Goal: Task Accomplishment & Management: Use online tool/utility

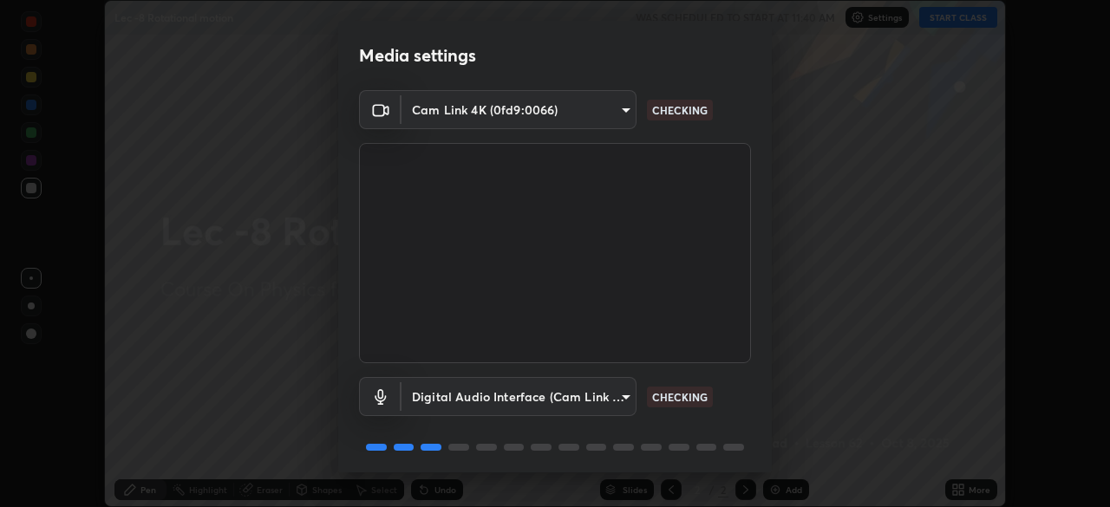
scroll to position [62, 0]
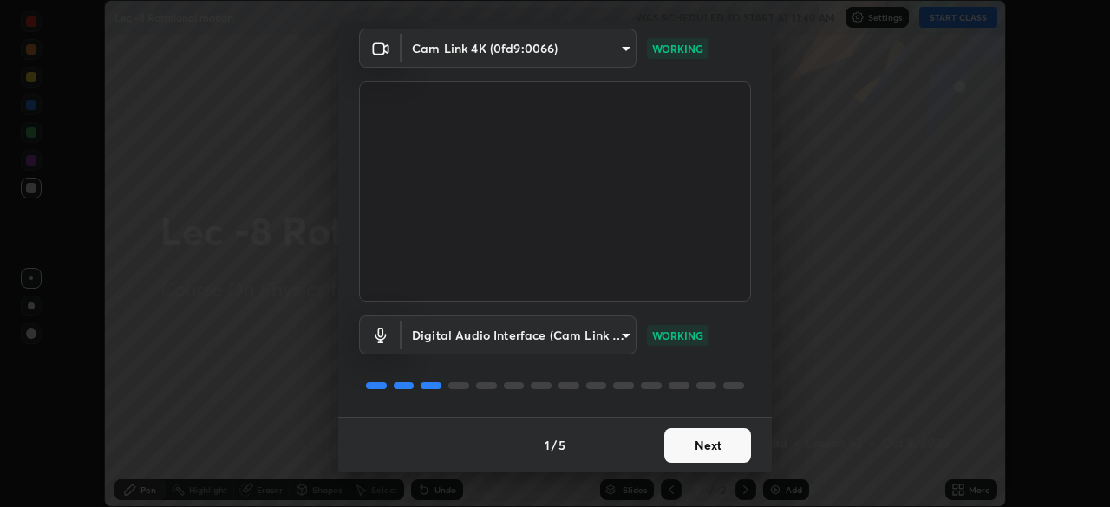
click at [699, 455] on button "Next" at bounding box center [707, 446] width 87 height 35
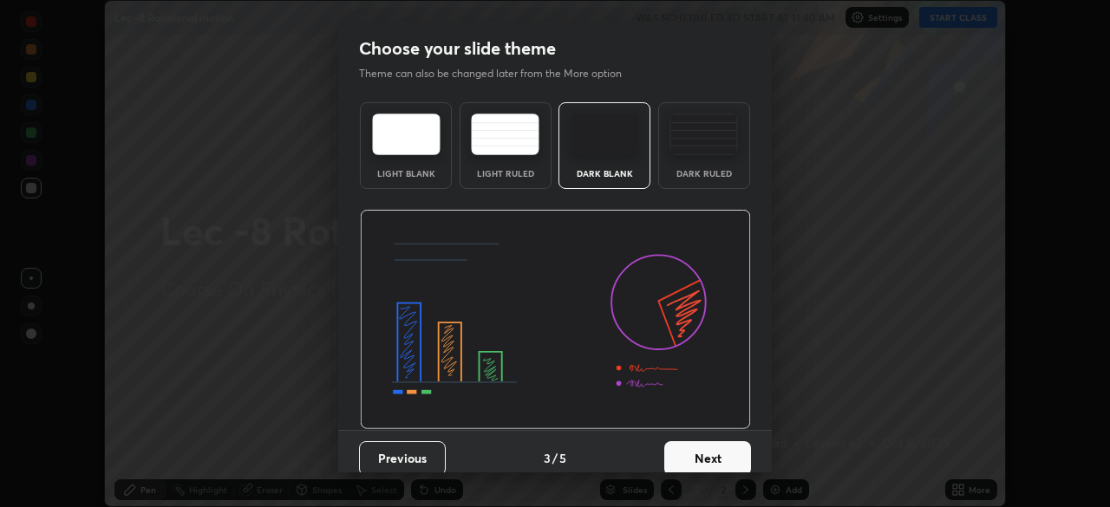
click at [703, 457] on button "Next" at bounding box center [707, 459] width 87 height 35
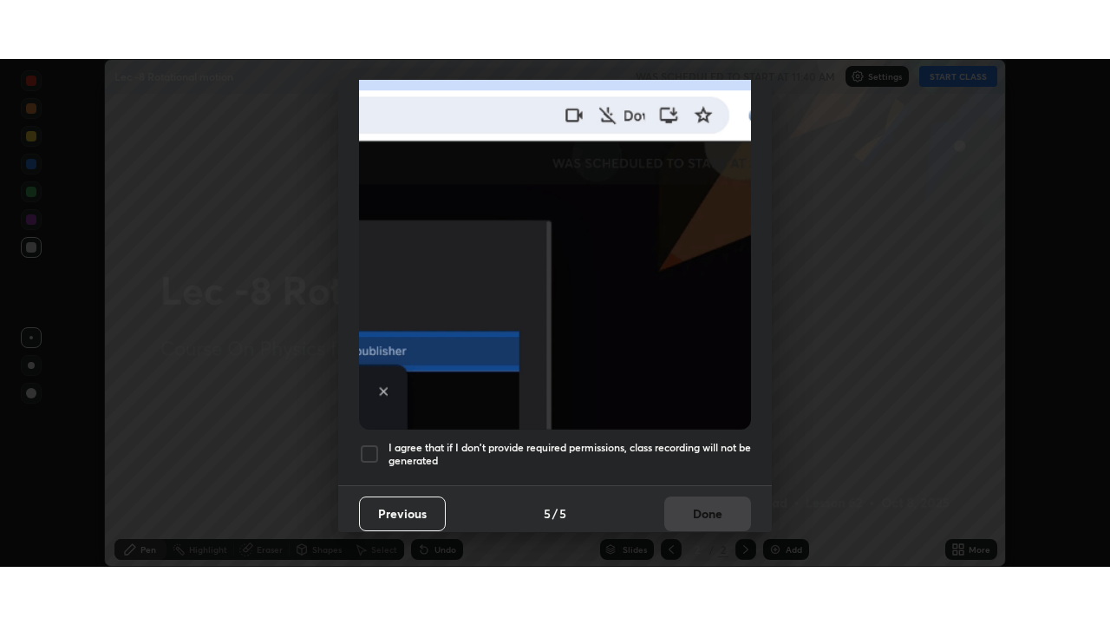
scroll to position [416, 0]
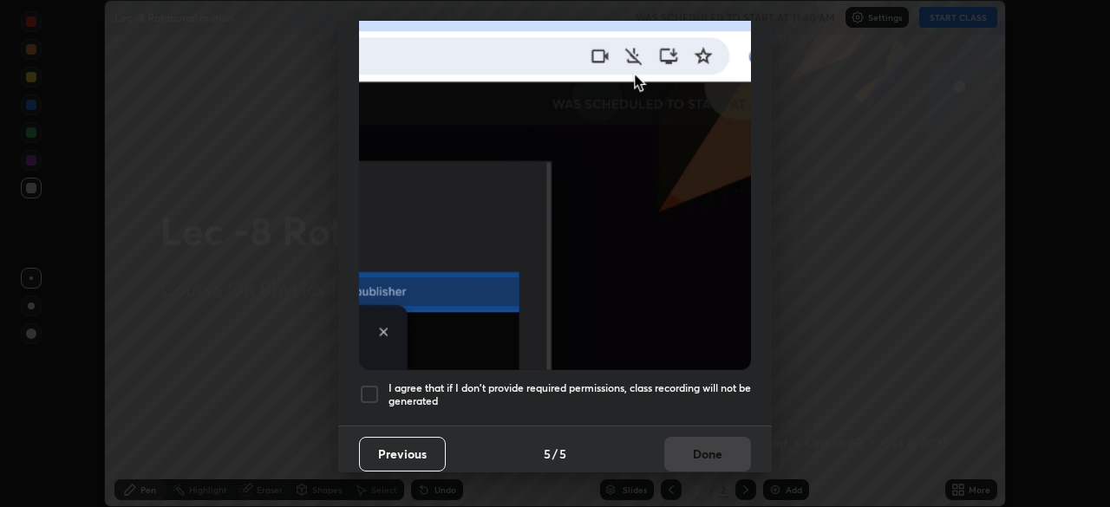
click at [370, 384] on div at bounding box center [369, 394] width 21 height 21
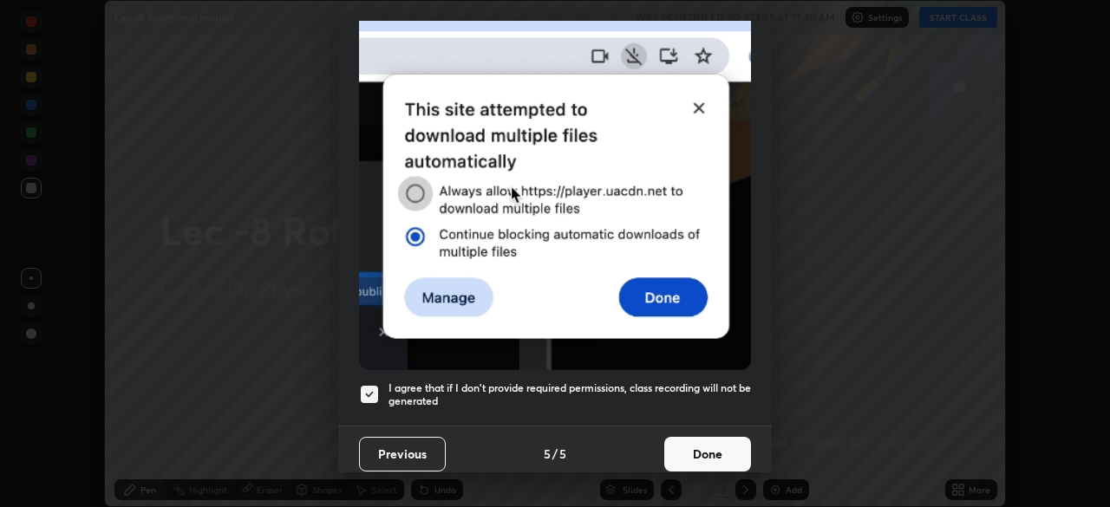
click at [723, 448] on button "Done" at bounding box center [707, 454] width 87 height 35
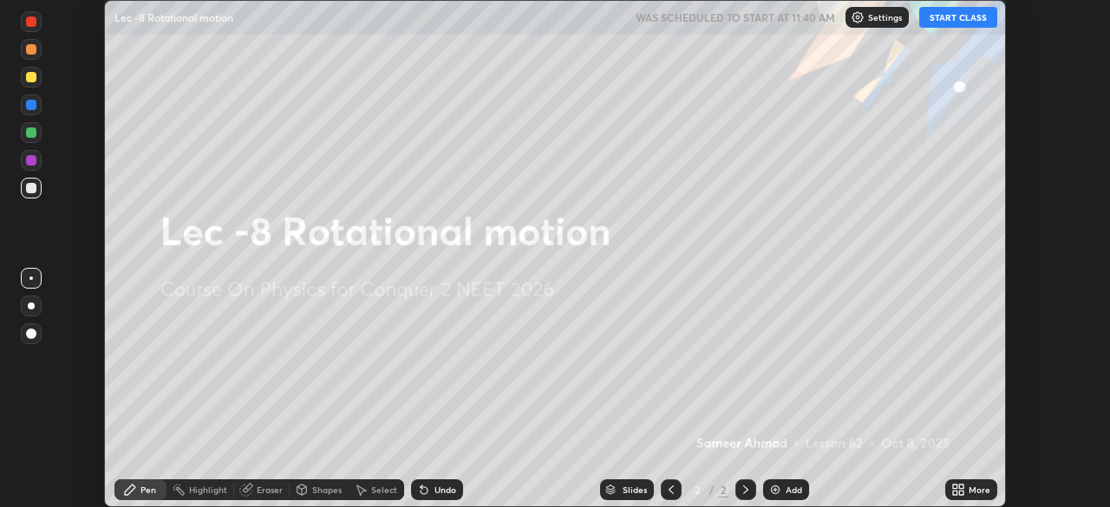
click at [944, 26] on button "START CLASS" at bounding box center [959, 17] width 78 height 21
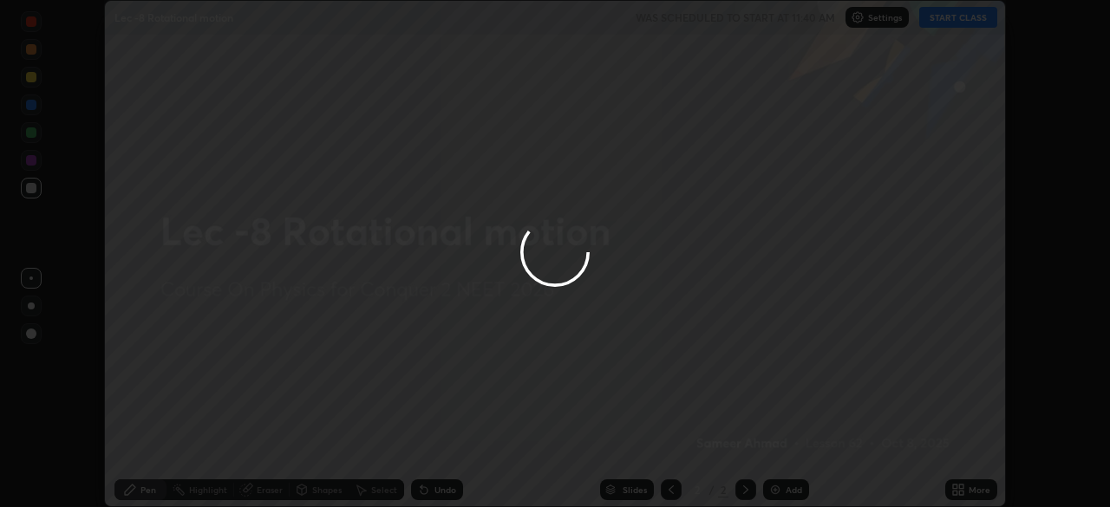
click at [977, 481] on div at bounding box center [555, 253] width 1110 height 507
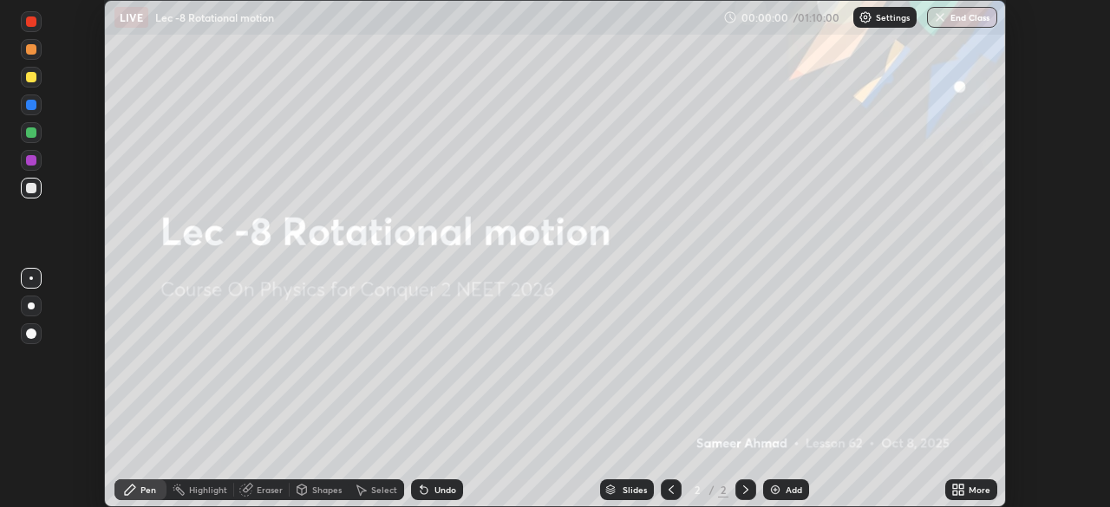
click at [961, 487] on icon at bounding box center [961, 487] width 4 height 4
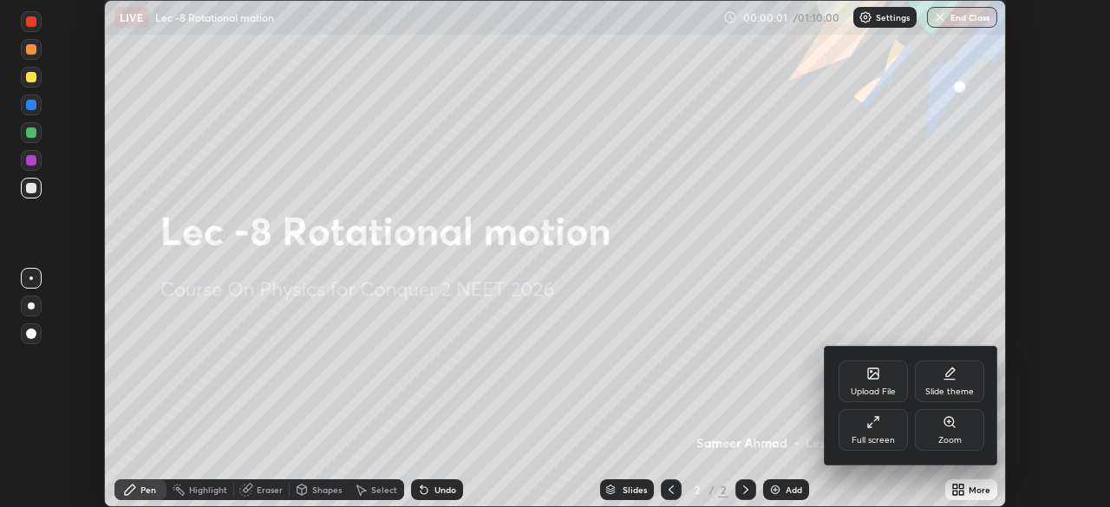
click at [879, 434] on div "Full screen" at bounding box center [873, 430] width 69 height 42
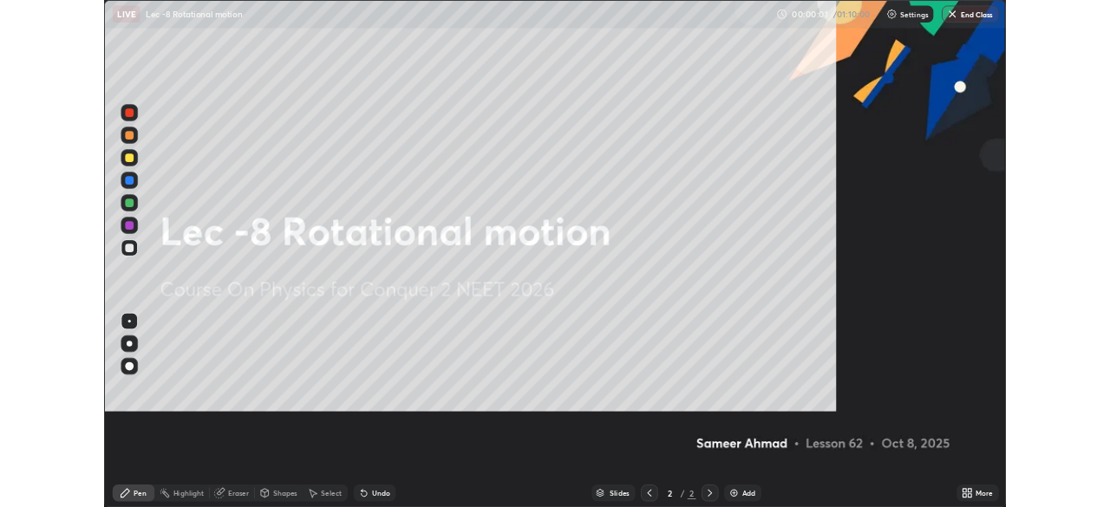
scroll to position [625, 1110]
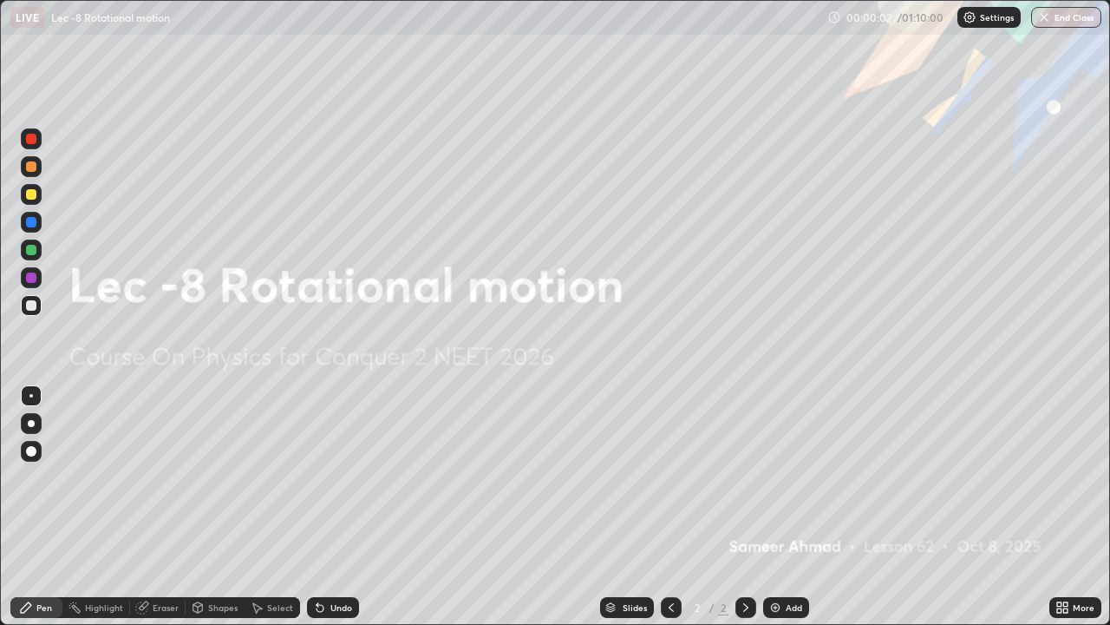
click at [792, 507] on div "Add" at bounding box center [794, 607] width 16 height 9
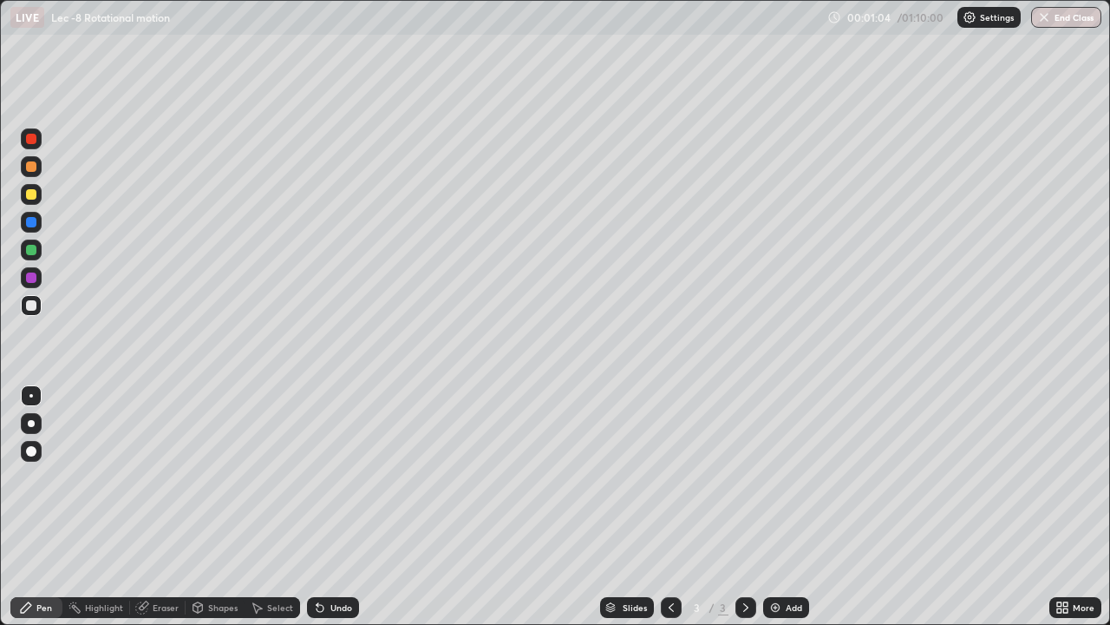
click at [332, 507] on div "Undo" at bounding box center [342, 607] width 22 height 9
click at [29, 304] on div at bounding box center [31, 305] width 10 height 10
click at [267, 507] on div "Select" at bounding box center [280, 607] width 26 height 9
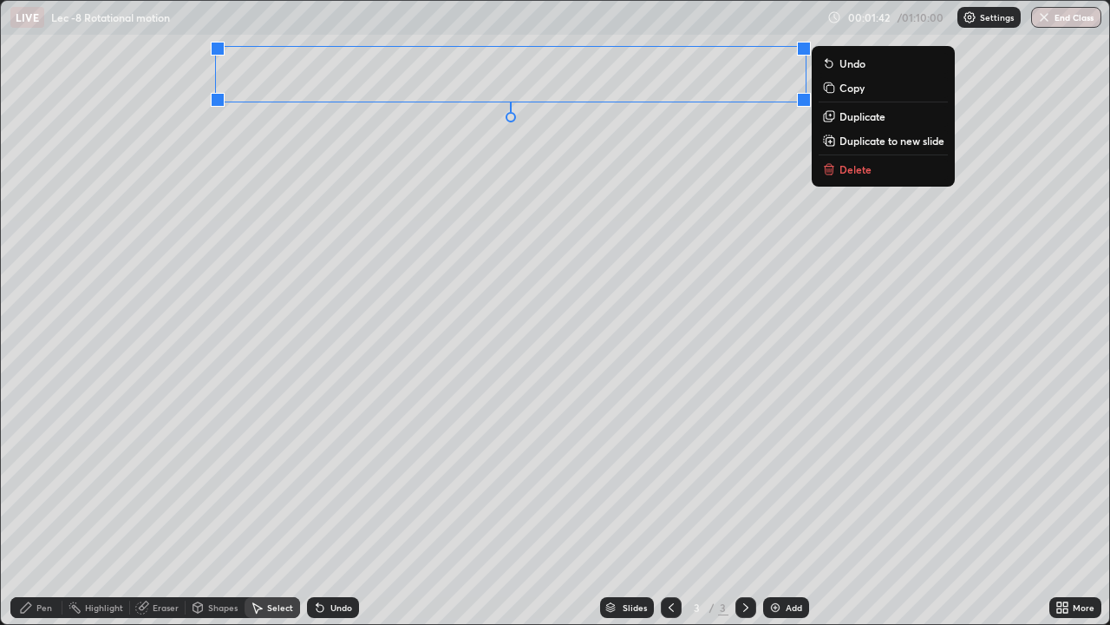
click at [36, 507] on div "Pen" at bounding box center [36, 607] width 52 height 21
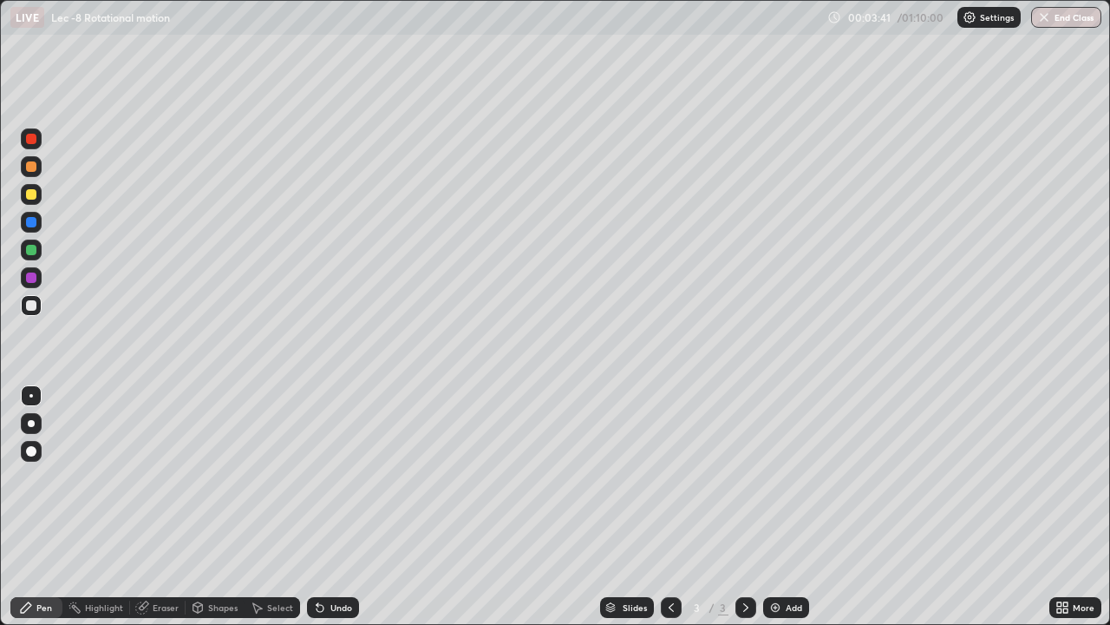
click at [264, 507] on div "Select" at bounding box center [273, 607] width 56 height 21
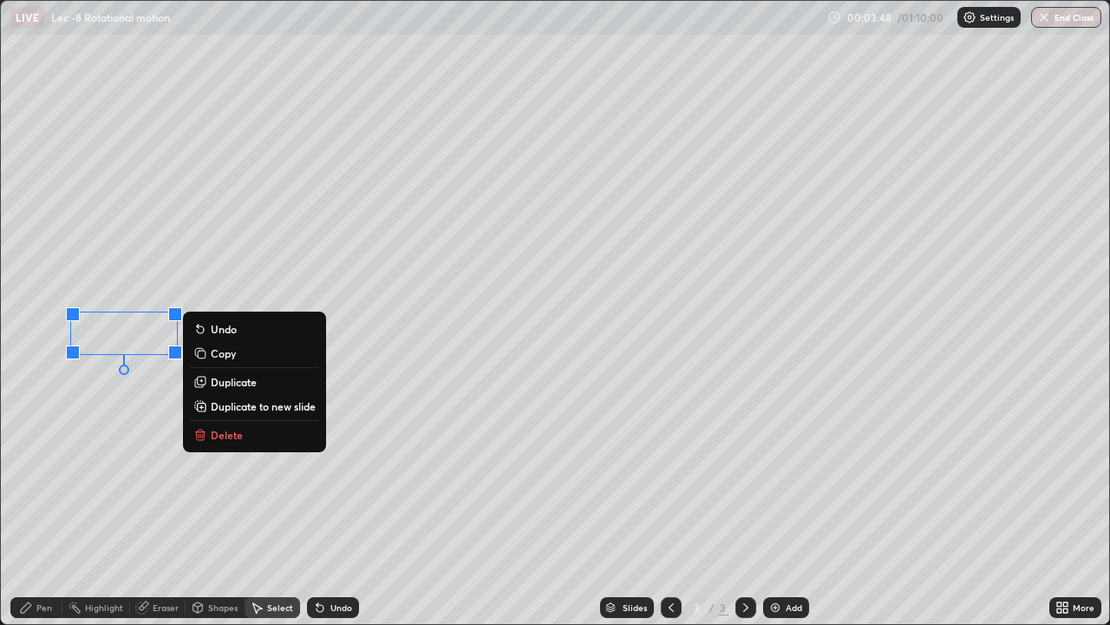
click at [61, 294] on div "0 ° Undo Copy Duplicate Duplicate to new slide Delete" at bounding box center [555, 312] width 1109 height 623
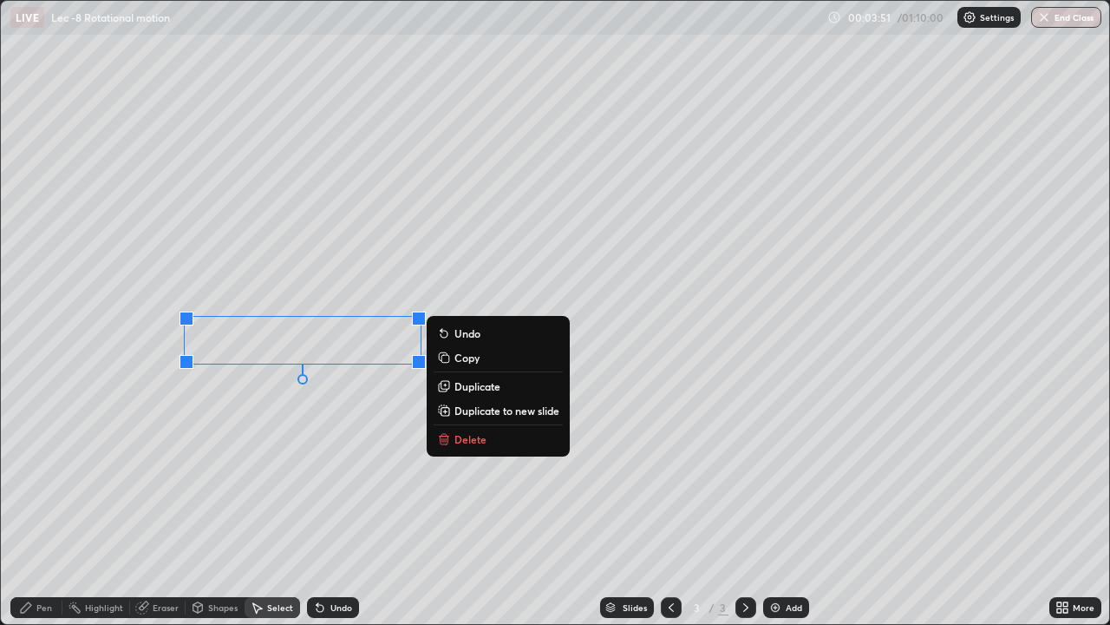
click at [24, 507] on icon at bounding box center [26, 607] width 10 height 10
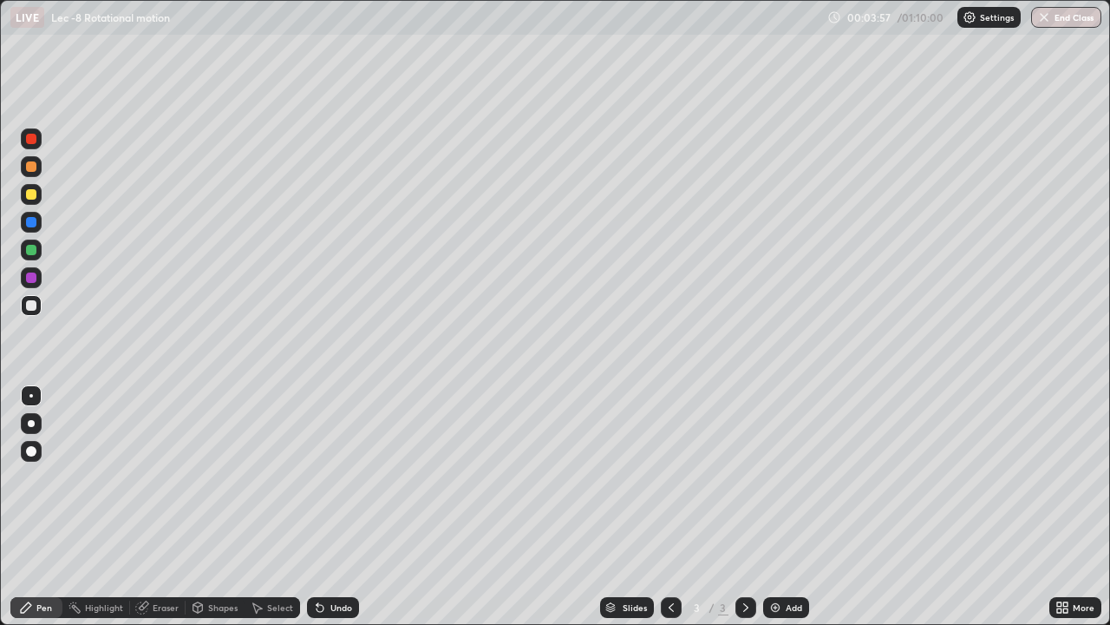
click at [262, 507] on icon at bounding box center [257, 607] width 14 height 14
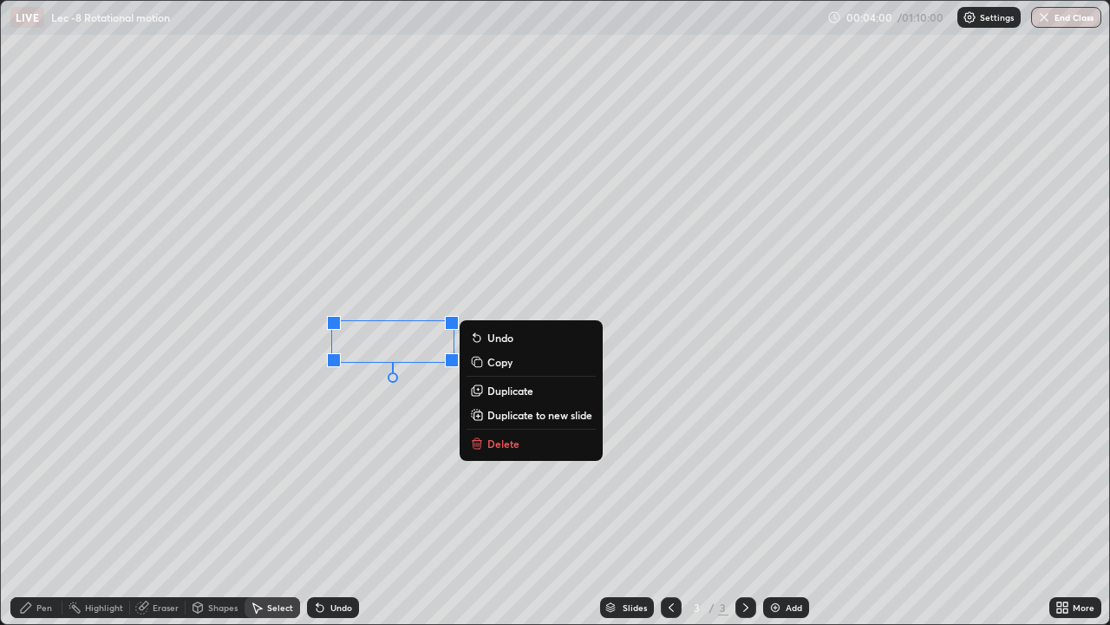
click at [29, 507] on icon at bounding box center [26, 607] width 14 height 14
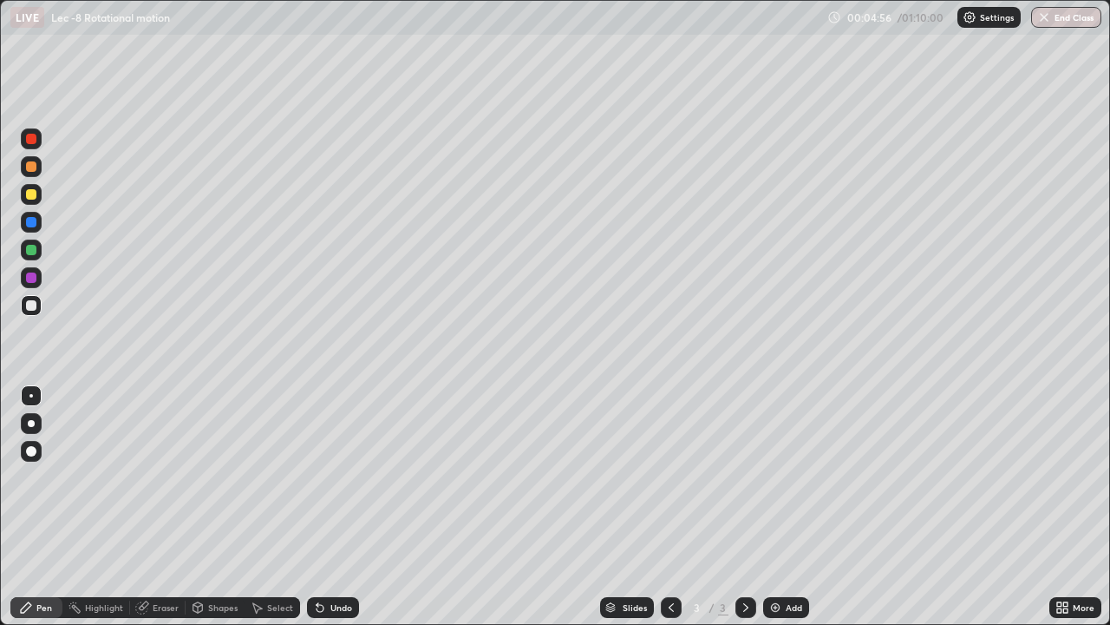
click at [789, 507] on div "Add" at bounding box center [794, 607] width 16 height 9
click at [277, 507] on div "Select" at bounding box center [280, 607] width 26 height 9
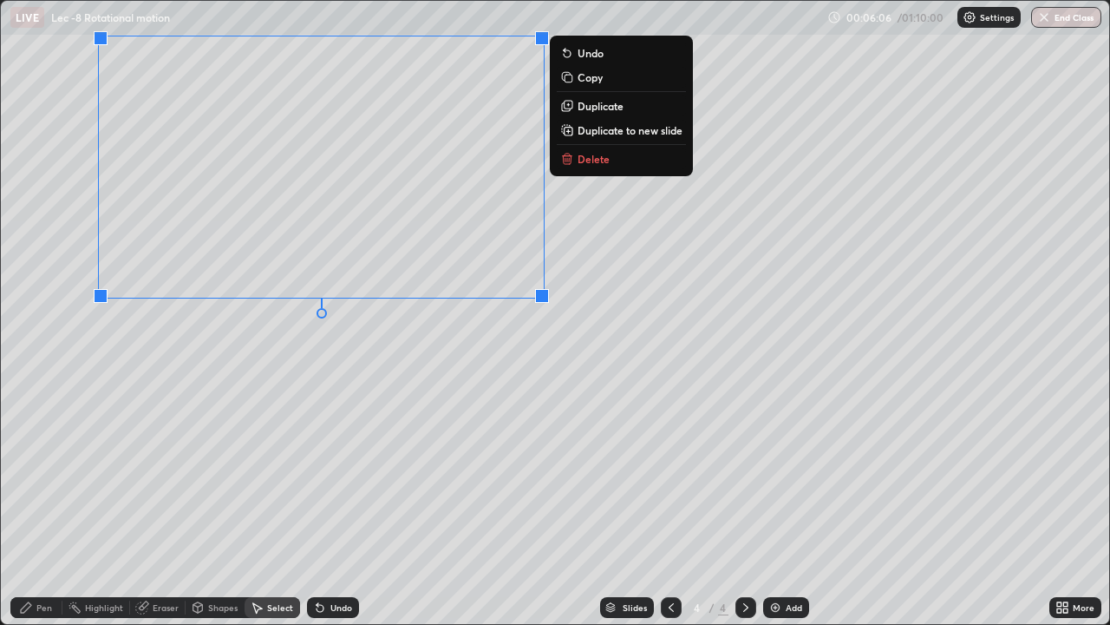
click at [44, 507] on div "Pen" at bounding box center [44, 607] width 16 height 9
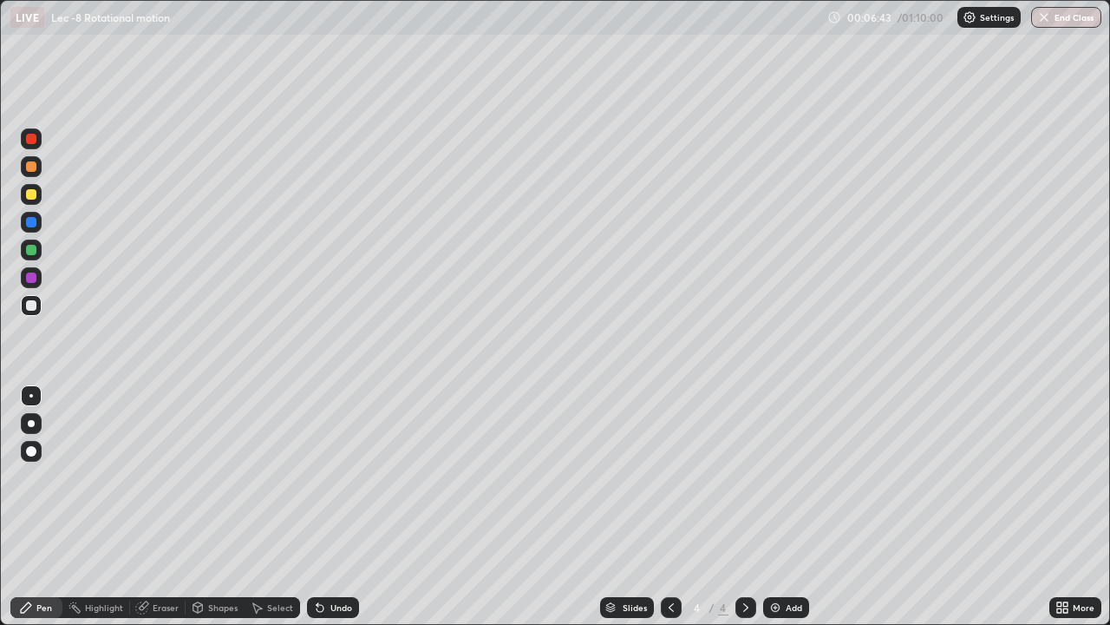
click at [38, 251] on div at bounding box center [31, 249] width 21 height 21
click at [778, 507] on img at bounding box center [776, 607] width 14 height 14
click at [336, 507] on div "Undo" at bounding box center [342, 607] width 22 height 9
click at [337, 507] on div "Undo" at bounding box center [342, 607] width 22 height 9
click at [789, 507] on div "Add" at bounding box center [794, 607] width 16 height 9
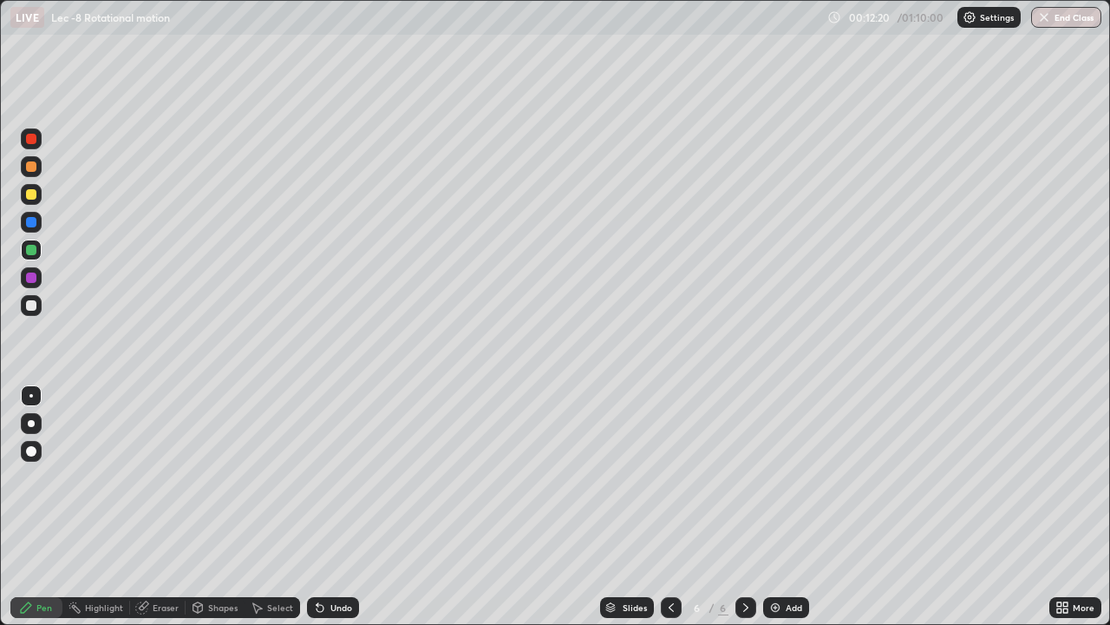
click at [40, 311] on div at bounding box center [31, 305] width 21 height 21
click at [337, 507] on div "Undo" at bounding box center [342, 607] width 22 height 9
click at [791, 507] on div "Add" at bounding box center [794, 607] width 16 height 9
click at [30, 310] on div at bounding box center [31, 305] width 10 height 10
click at [331, 507] on div "Undo" at bounding box center [342, 607] width 22 height 9
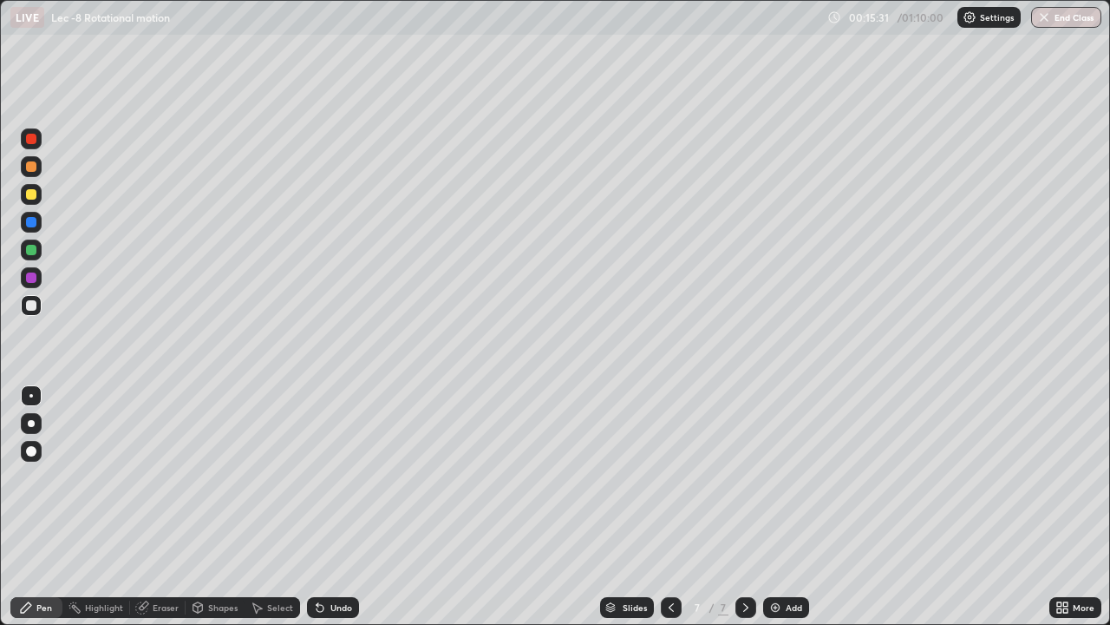
click at [317, 507] on icon at bounding box center [320, 608] width 7 height 7
click at [153, 507] on div "Eraser" at bounding box center [166, 607] width 26 height 9
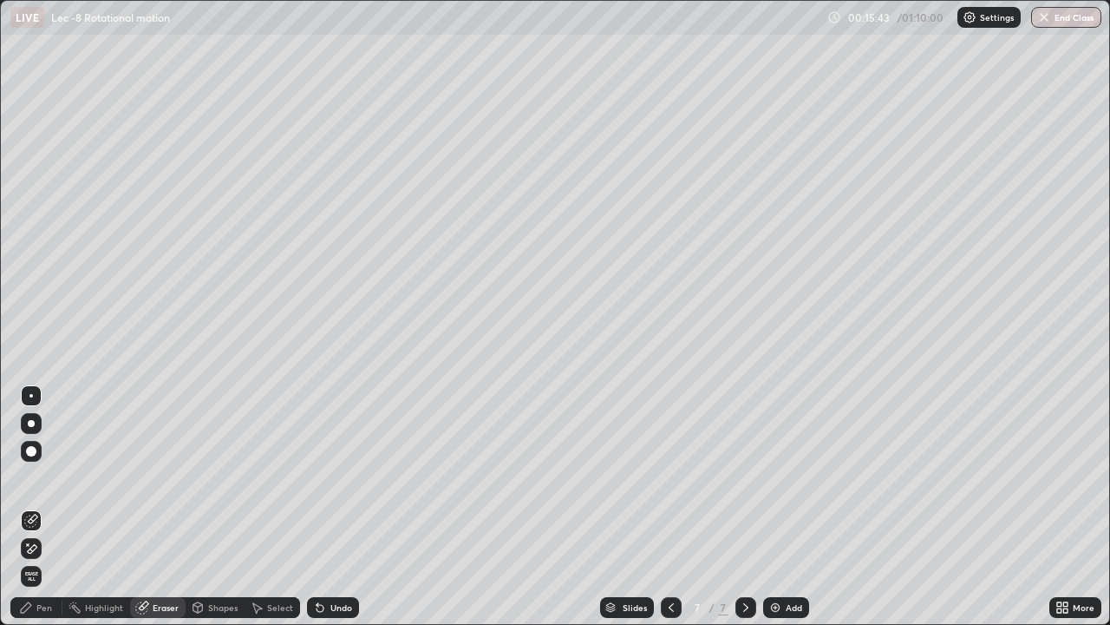
click at [40, 507] on div "Pen" at bounding box center [36, 607] width 52 height 21
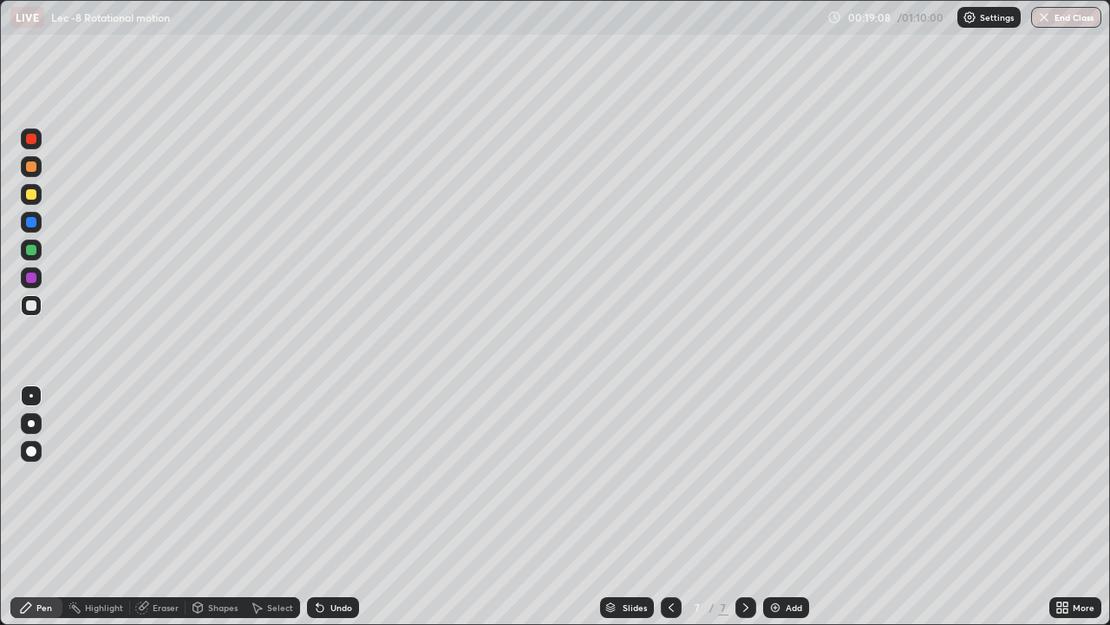
click at [799, 507] on div "Add" at bounding box center [786, 607] width 46 height 21
click at [271, 507] on div "Select" at bounding box center [273, 607] width 56 height 21
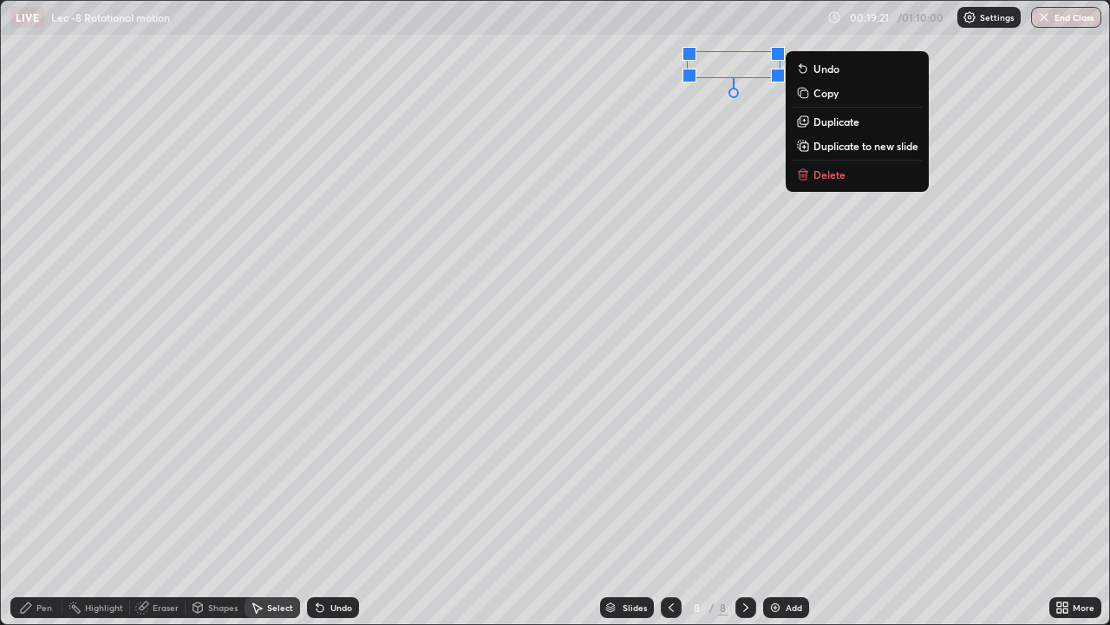
click at [25, 507] on icon at bounding box center [26, 607] width 10 height 10
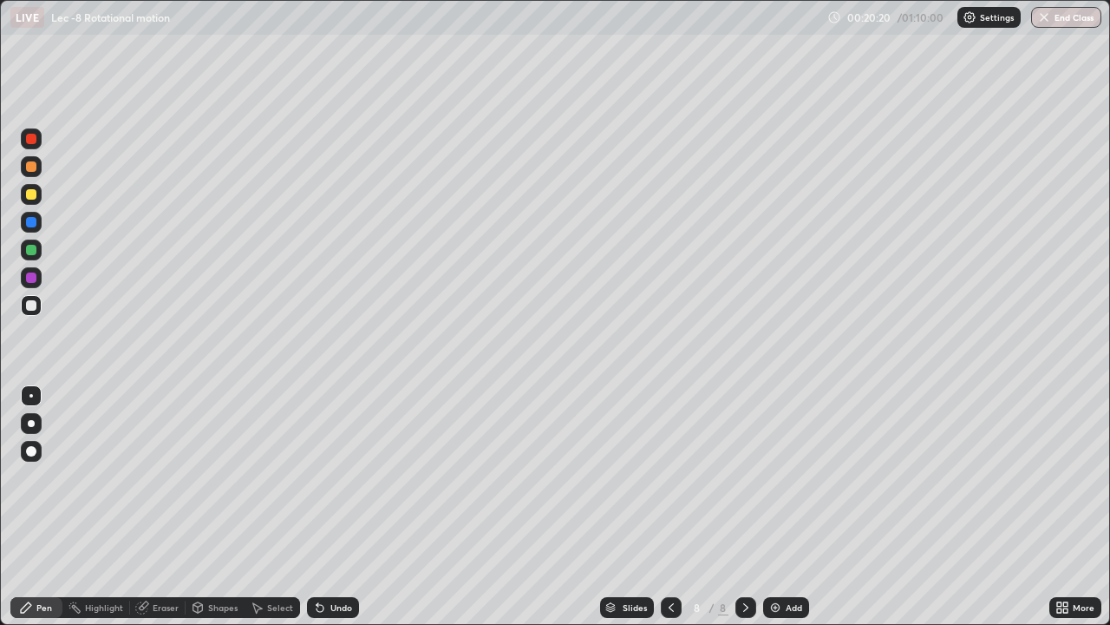
click at [343, 507] on div "Undo" at bounding box center [342, 607] width 22 height 9
click at [338, 507] on div "Undo" at bounding box center [342, 607] width 22 height 9
click at [667, 507] on icon at bounding box center [671, 607] width 14 height 14
click at [744, 507] on icon at bounding box center [746, 607] width 14 height 14
click at [788, 507] on div "Add" at bounding box center [794, 607] width 16 height 9
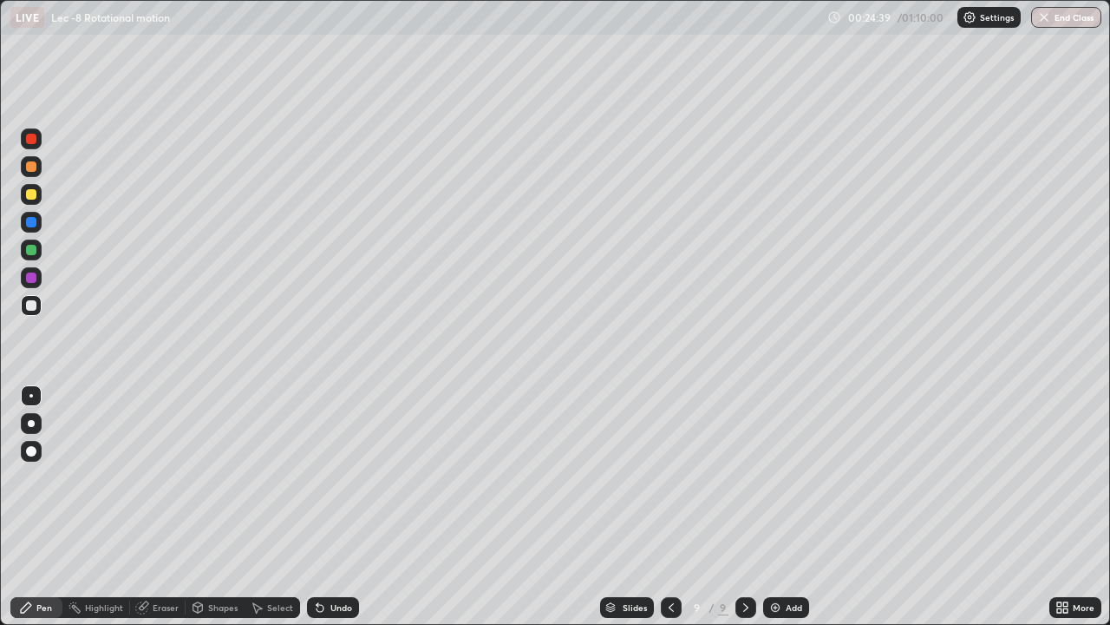
click at [278, 507] on div "Select" at bounding box center [280, 607] width 26 height 9
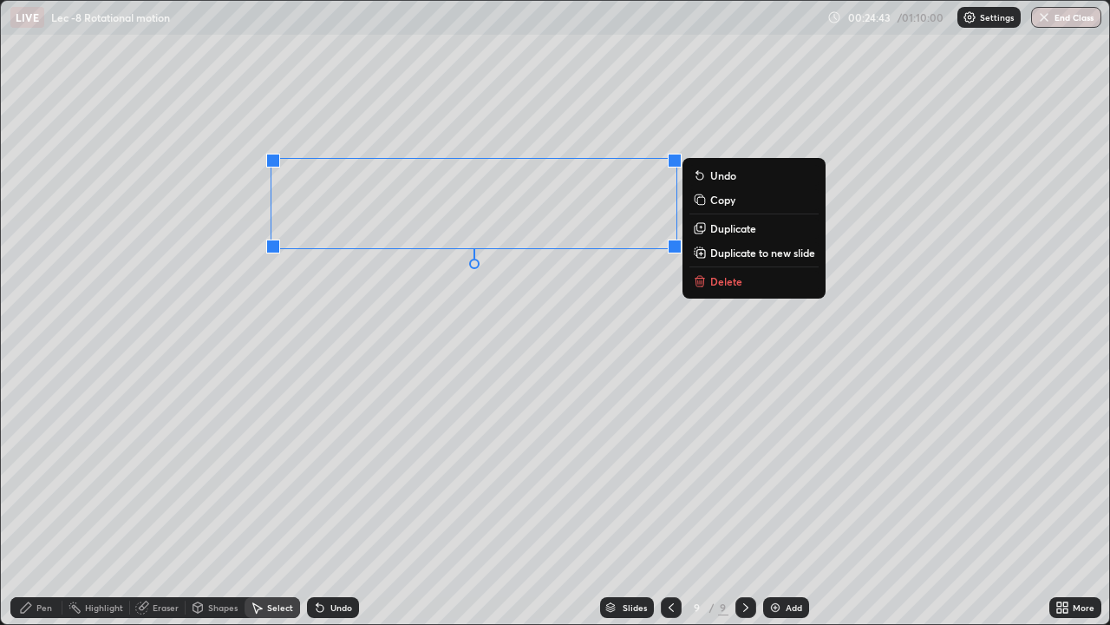
click at [32, 507] on div "Pen" at bounding box center [36, 607] width 52 height 21
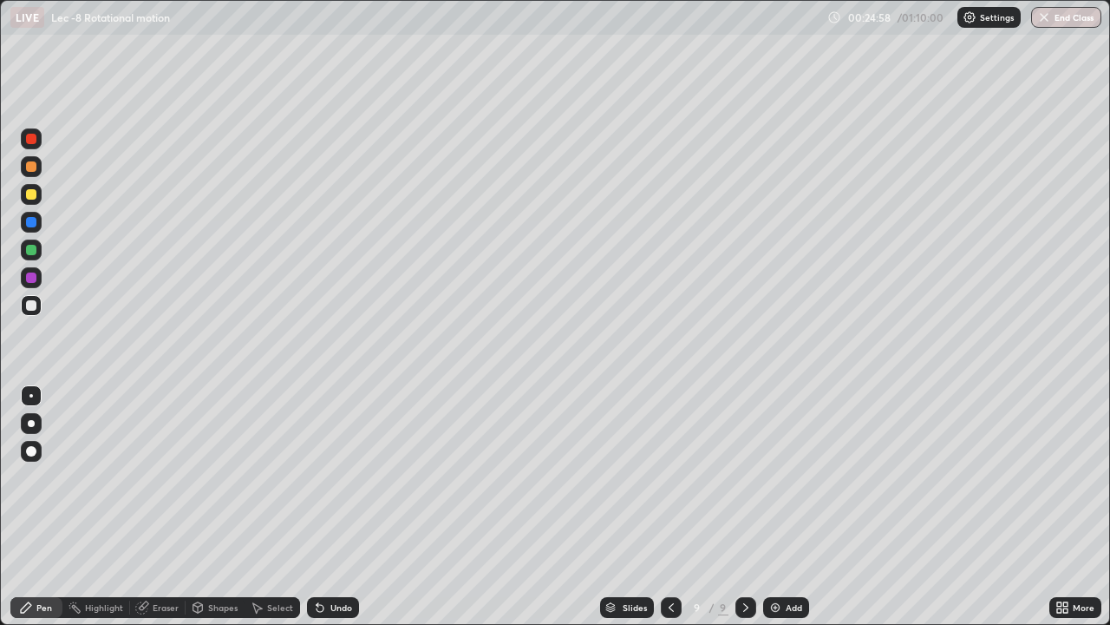
click at [337, 507] on div "Undo" at bounding box center [342, 607] width 22 height 9
click at [337, 507] on div "Undo" at bounding box center [333, 607] width 52 height 21
click at [795, 507] on div "Add" at bounding box center [794, 607] width 16 height 9
click at [341, 507] on div "Undo" at bounding box center [333, 607] width 52 height 21
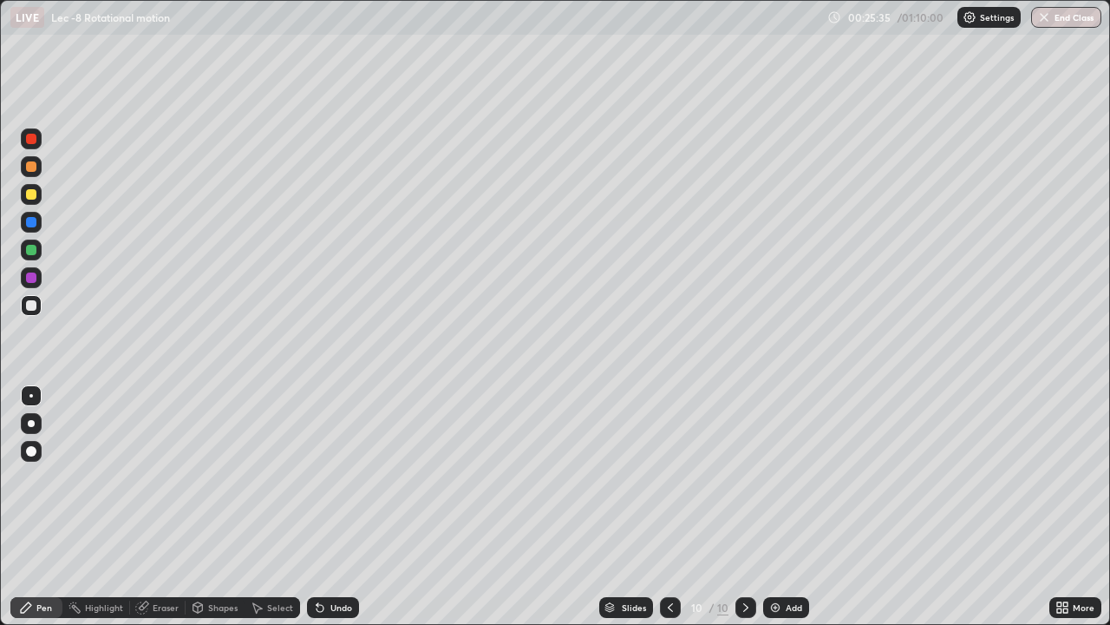
click at [336, 507] on div "Undo" at bounding box center [333, 607] width 52 height 21
click at [337, 507] on div "Undo" at bounding box center [333, 607] width 52 height 21
click at [331, 507] on div "Undo" at bounding box center [333, 607] width 52 height 21
click at [327, 507] on div "Undo" at bounding box center [333, 607] width 52 height 21
click at [326, 507] on div "Undo" at bounding box center [333, 607] width 52 height 21
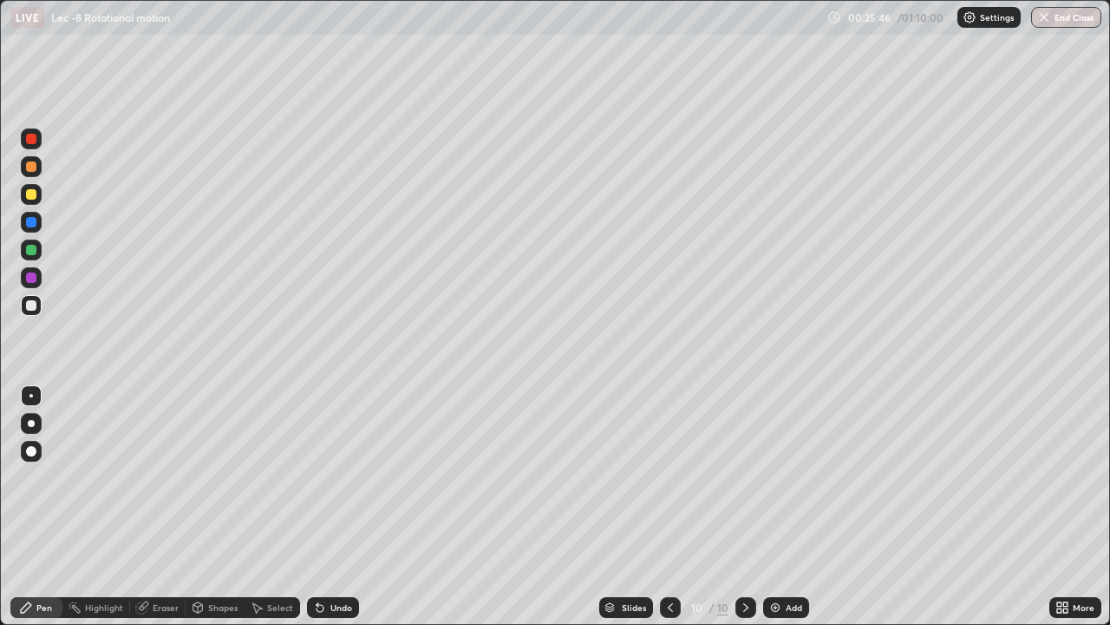
click at [337, 507] on div "Undo" at bounding box center [333, 607] width 52 height 21
click at [338, 507] on div "Undo" at bounding box center [333, 607] width 52 height 21
click at [337, 507] on div "Undo" at bounding box center [333, 607] width 52 height 21
click at [342, 507] on div "Undo" at bounding box center [342, 607] width 22 height 9
click at [344, 507] on div "Undo" at bounding box center [333, 607] width 52 height 21
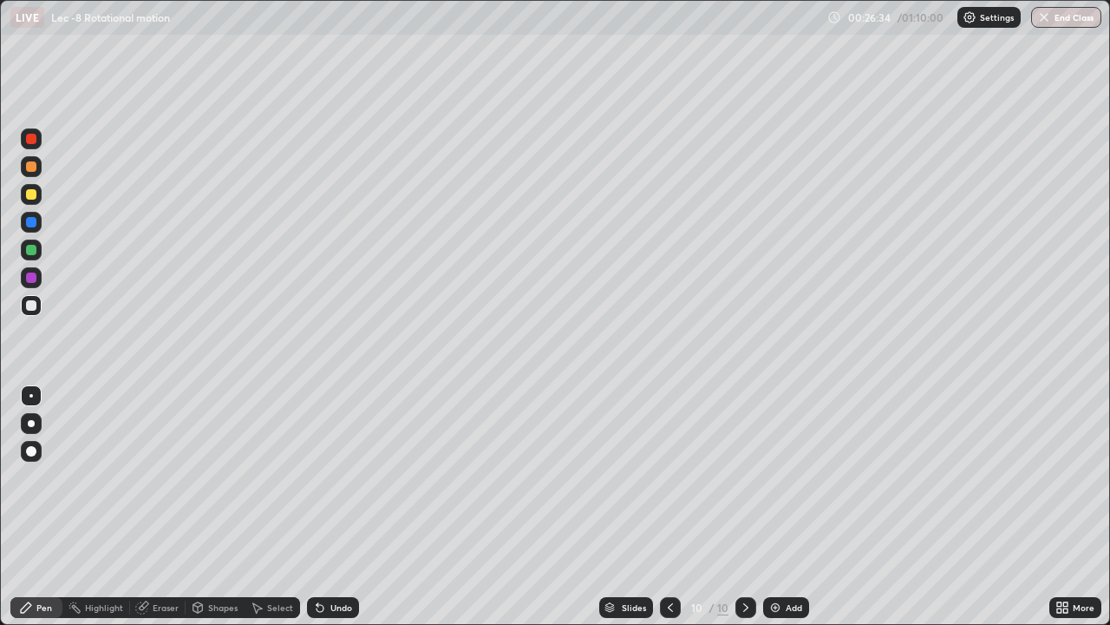
click at [332, 507] on div "Undo" at bounding box center [342, 607] width 22 height 9
click at [786, 507] on div "Add" at bounding box center [794, 607] width 16 height 9
click at [670, 507] on icon at bounding box center [671, 607] width 14 height 14
click at [414, 507] on div "Slides 10 / 11 Add" at bounding box center [704, 607] width 691 height 35
click at [457, 507] on div "Slides 10 / 11 Add" at bounding box center [704, 607] width 691 height 35
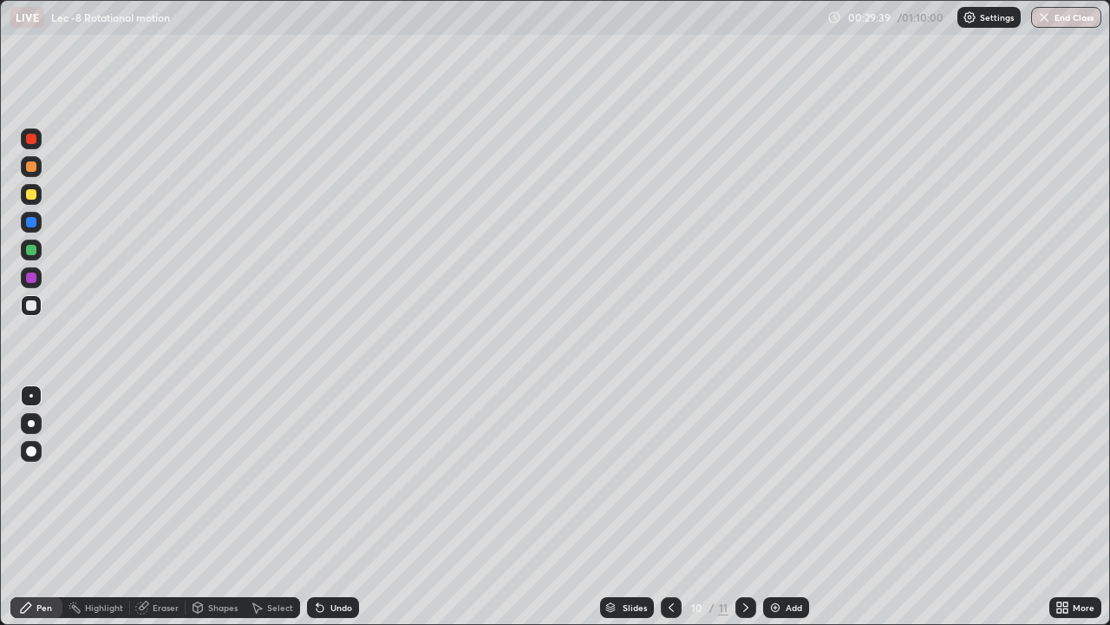
click at [325, 507] on div "Undo" at bounding box center [333, 607] width 52 height 21
click at [324, 507] on div "Undo" at bounding box center [333, 607] width 52 height 21
click at [325, 507] on div "Undo" at bounding box center [333, 607] width 52 height 21
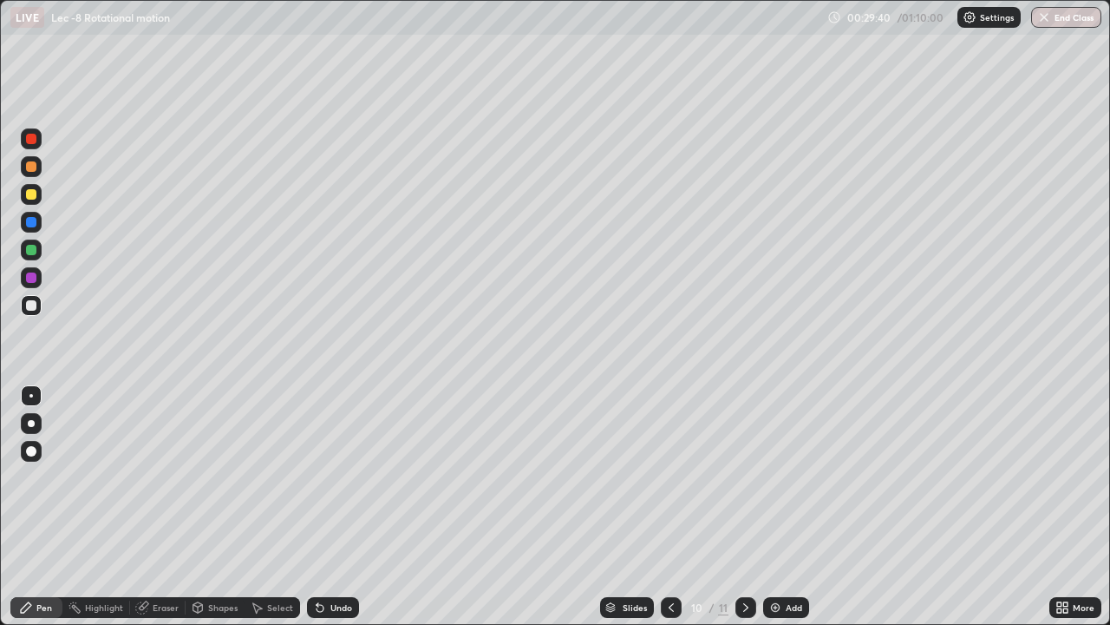
click at [324, 507] on icon at bounding box center [320, 607] width 14 height 14
click at [324, 507] on div "Undo" at bounding box center [333, 607] width 52 height 21
click at [323, 507] on icon at bounding box center [320, 607] width 14 height 14
click at [317, 507] on icon at bounding box center [320, 608] width 7 height 7
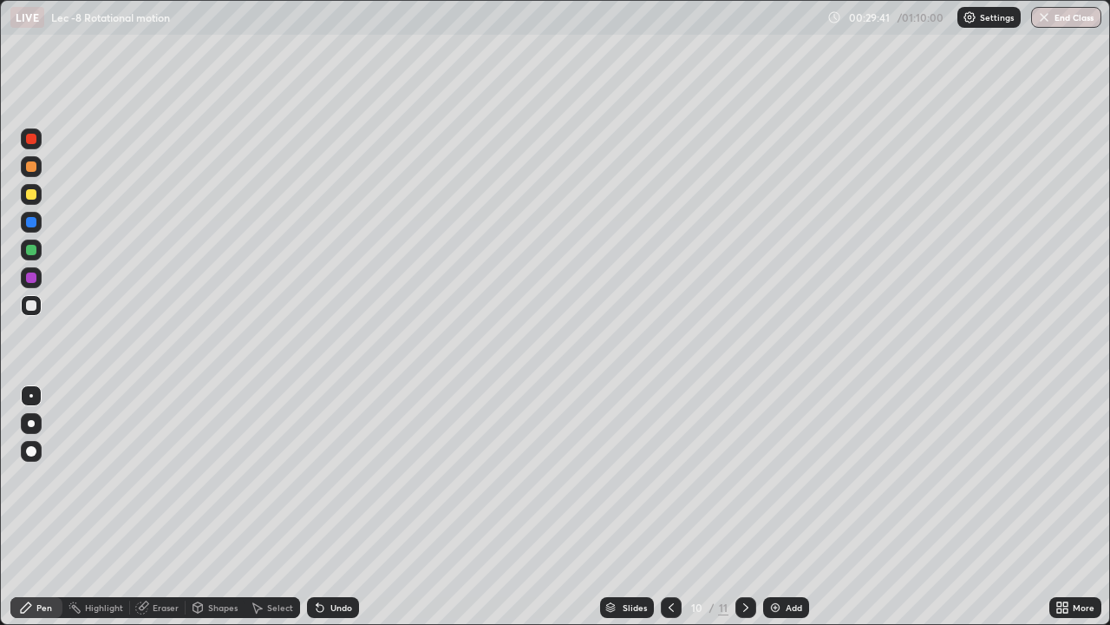
click at [317, 507] on icon at bounding box center [320, 608] width 7 height 7
click at [324, 507] on div "Undo" at bounding box center [333, 607] width 52 height 21
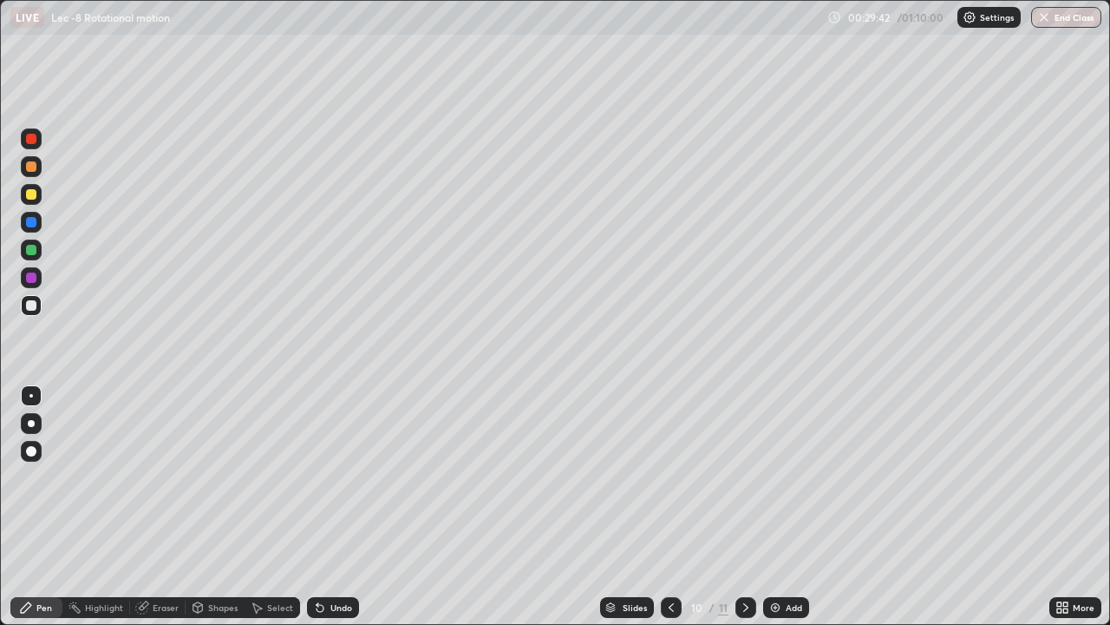
click at [324, 507] on icon at bounding box center [320, 607] width 14 height 14
click at [324, 507] on div "Undo" at bounding box center [333, 607] width 52 height 21
click at [324, 507] on icon at bounding box center [320, 607] width 14 height 14
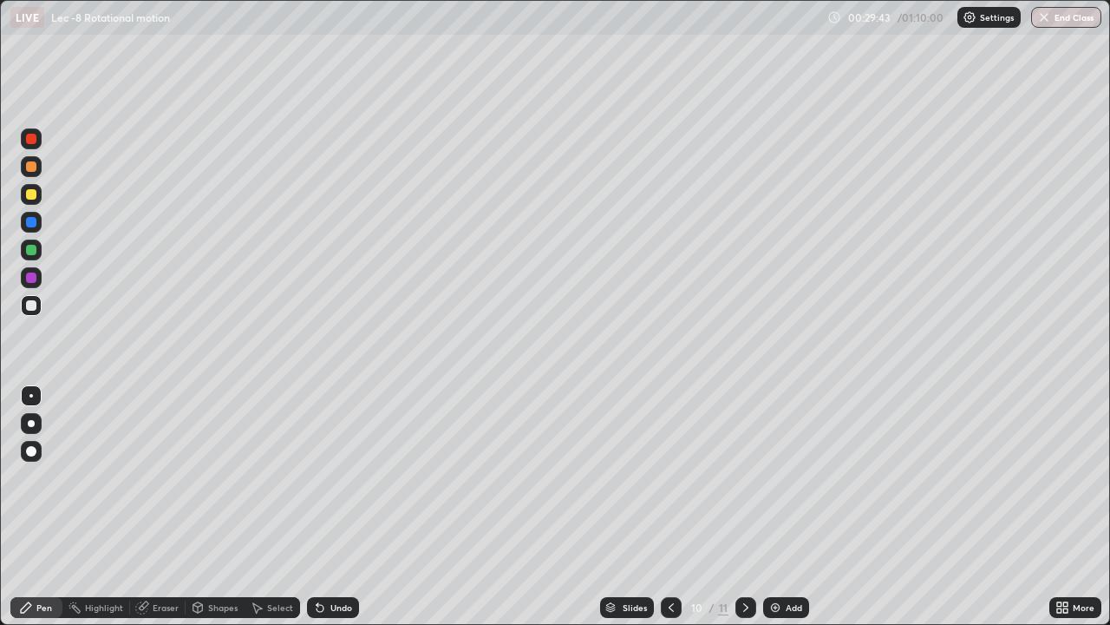
click at [324, 507] on icon at bounding box center [320, 607] width 14 height 14
click at [323, 507] on icon at bounding box center [320, 607] width 14 height 14
click at [744, 507] on icon at bounding box center [746, 607] width 14 height 14
click at [32, 305] on div at bounding box center [31, 305] width 10 height 10
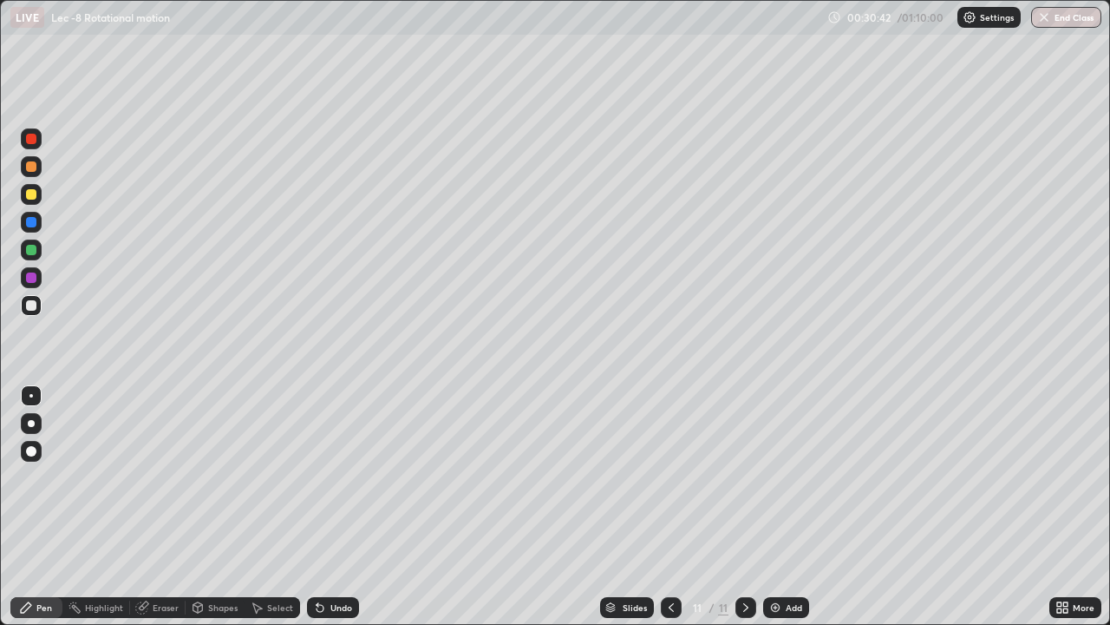
click at [337, 507] on div "Undo" at bounding box center [342, 607] width 22 height 9
click at [338, 507] on div "Undo" at bounding box center [333, 607] width 52 height 21
click at [337, 507] on div "Undo" at bounding box center [342, 607] width 22 height 9
click at [779, 507] on img at bounding box center [776, 607] width 14 height 14
click at [324, 507] on icon at bounding box center [320, 607] width 14 height 14
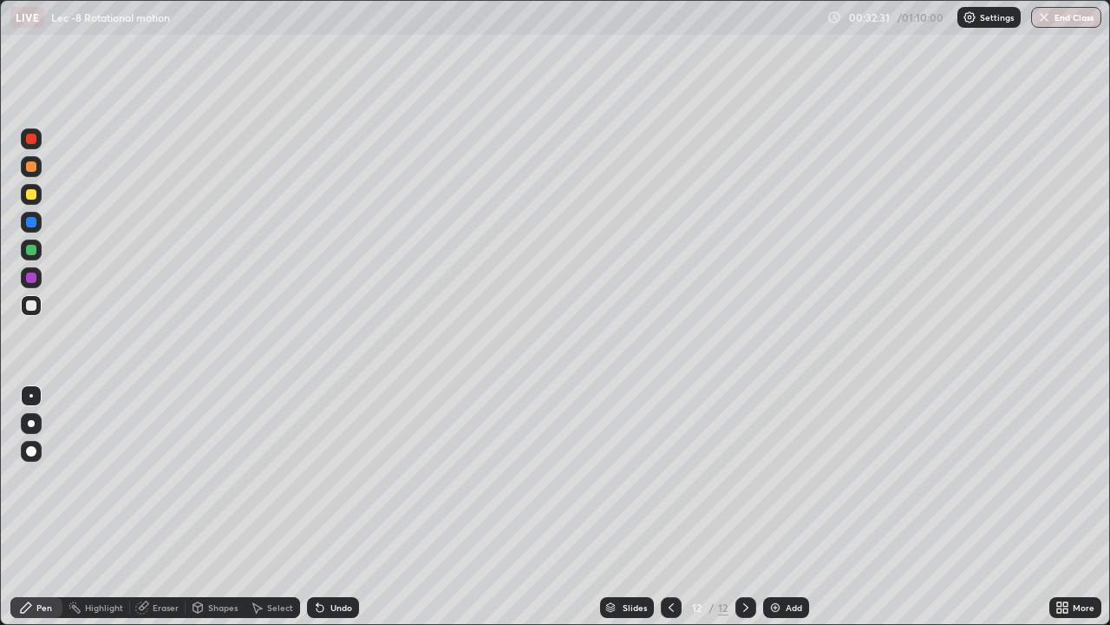
click at [263, 507] on div "Select" at bounding box center [273, 607] width 56 height 21
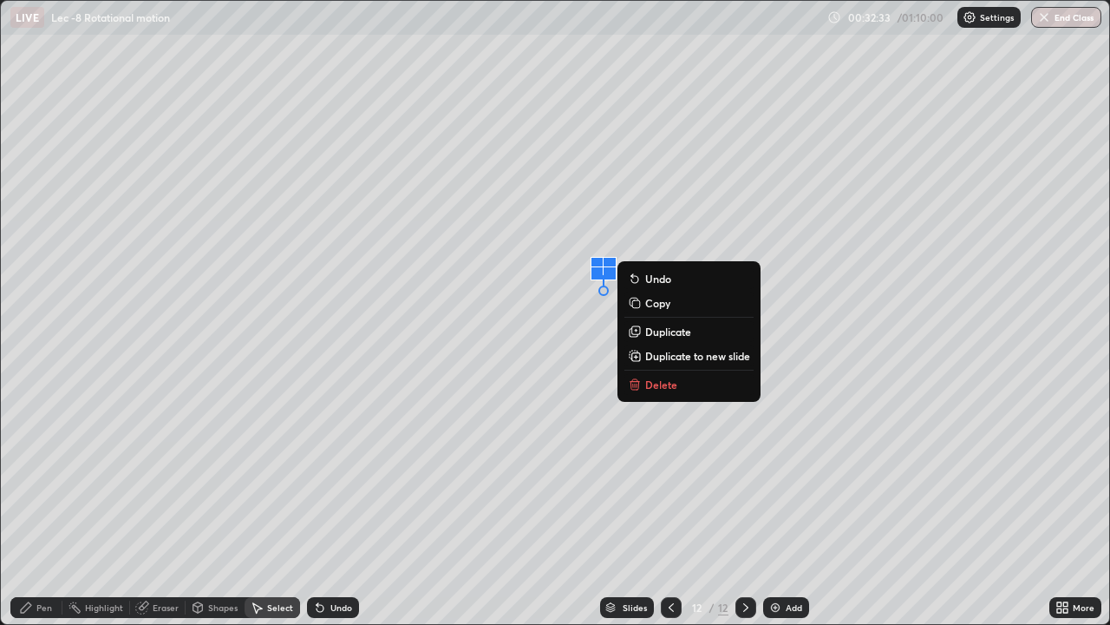
click at [662, 385] on p "Delete" at bounding box center [661, 384] width 32 height 14
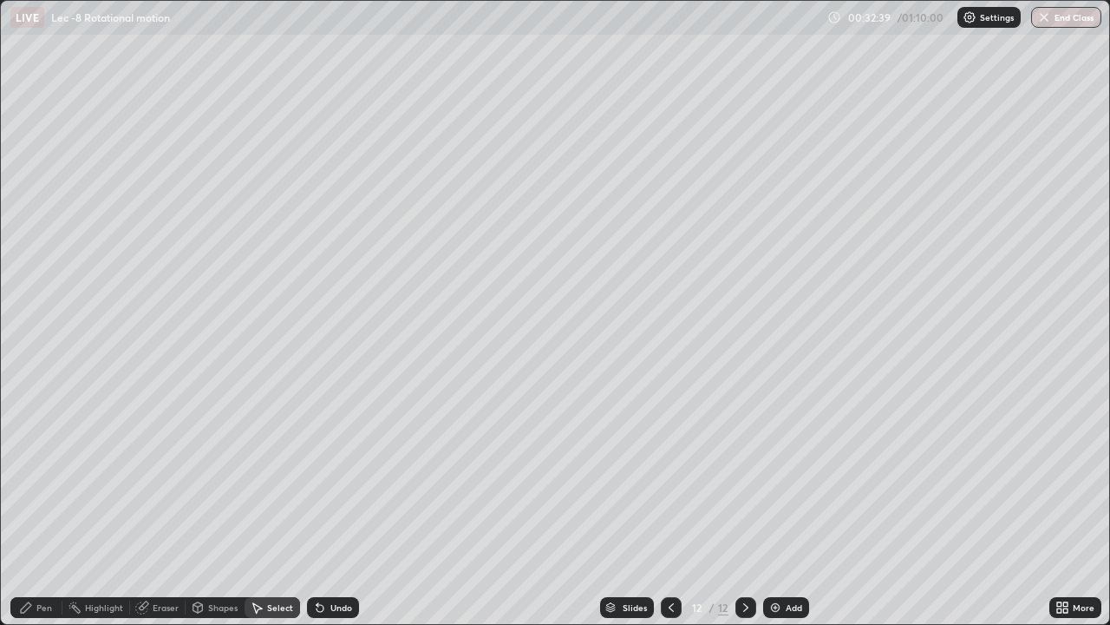
click at [36, 507] on div "Pen" at bounding box center [44, 607] width 16 height 9
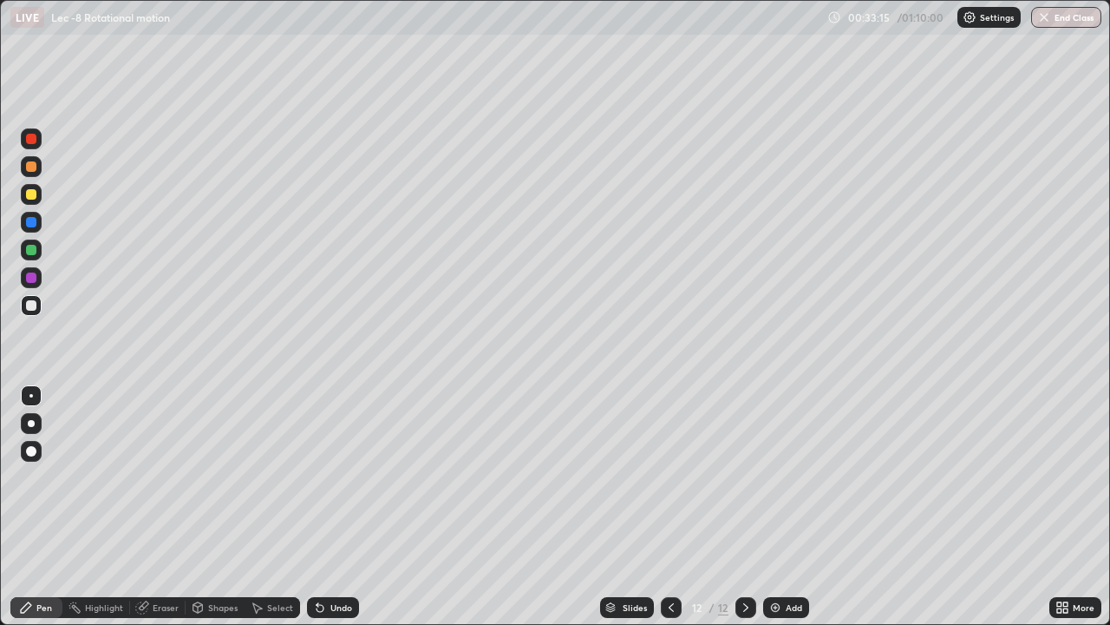
click at [331, 507] on div "Undo" at bounding box center [342, 607] width 22 height 9
click at [258, 507] on icon at bounding box center [257, 607] width 14 height 14
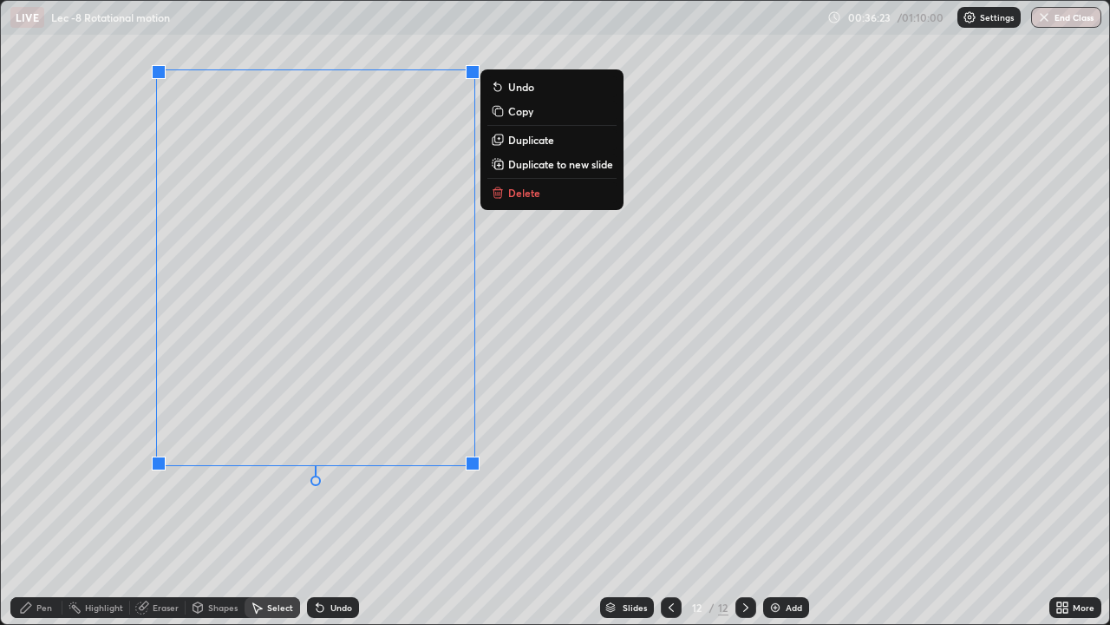
click at [549, 344] on div "0 ° Undo Copy Duplicate Duplicate to new slide Delete" at bounding box center [555, 312] width 1109 height 623
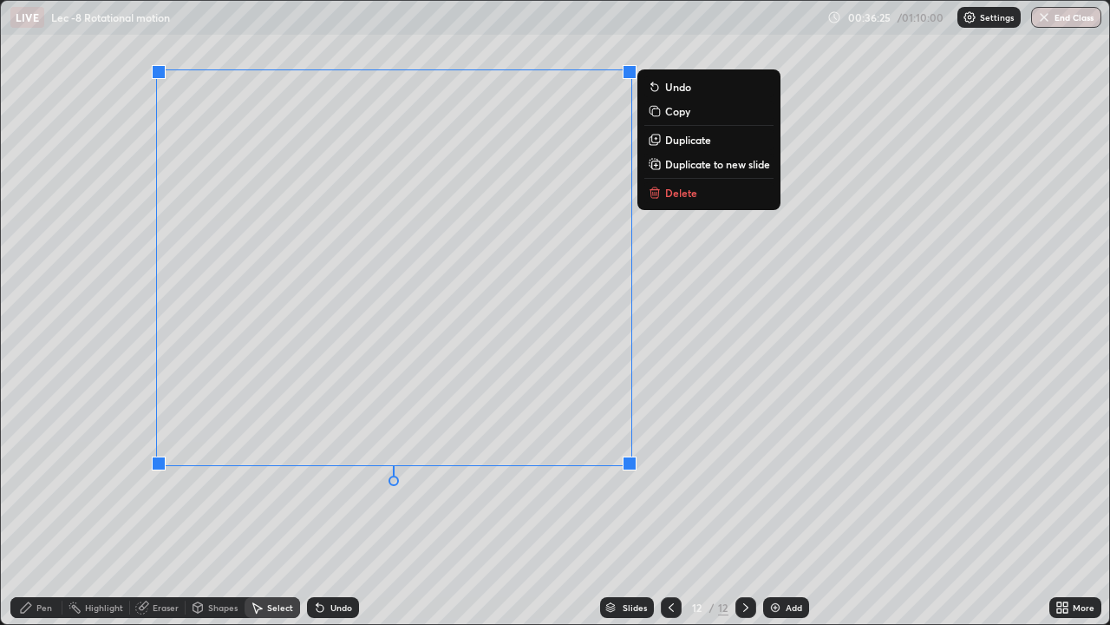
click at [695, 422] on div "0 ° Undo Copy Duplicate Duplicate to new slide Delete" at bounding box center [555, 312] width 1109 height 623
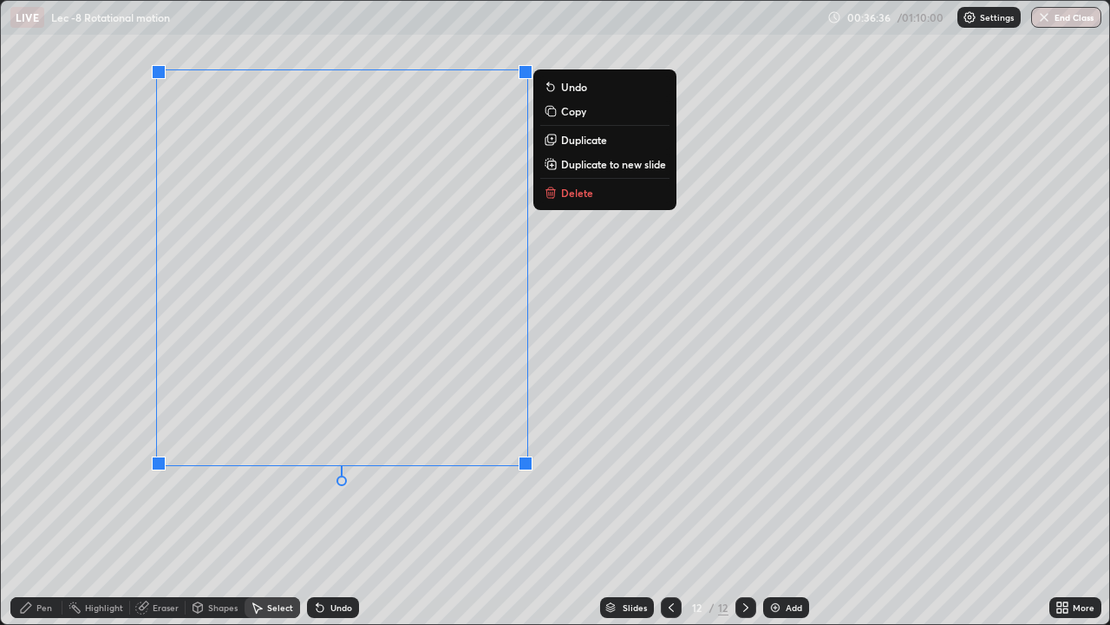
click at [633, 169] on p "Duplicate to new slide" at bounding box center [613, 164] width 105 height 14
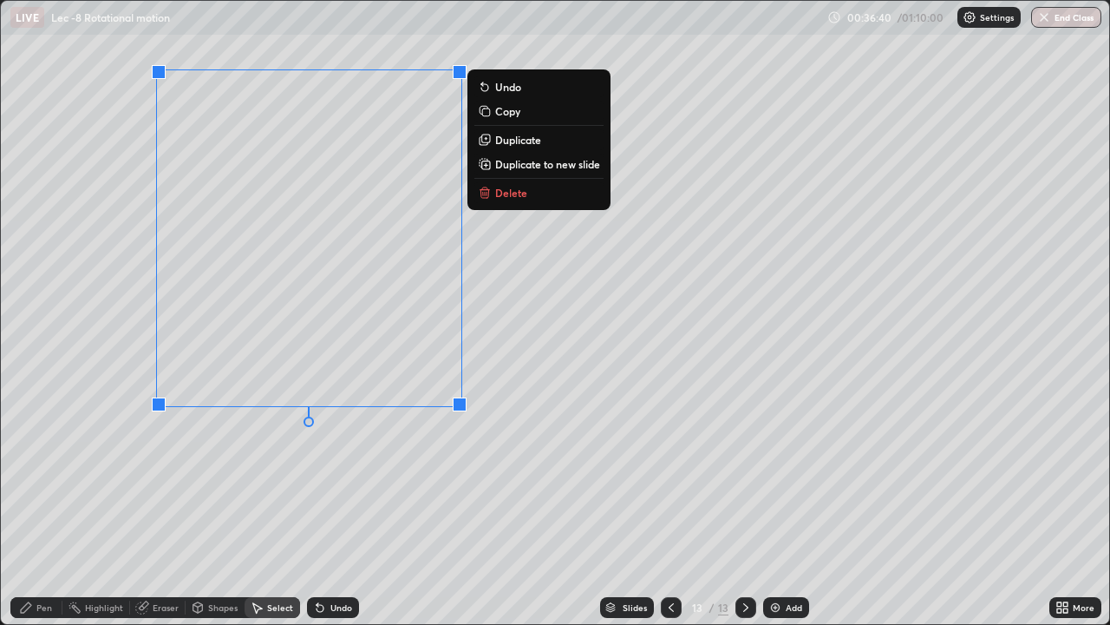
click at [25, 507] on icon at bounding box center [26, 607] width 10 height 10
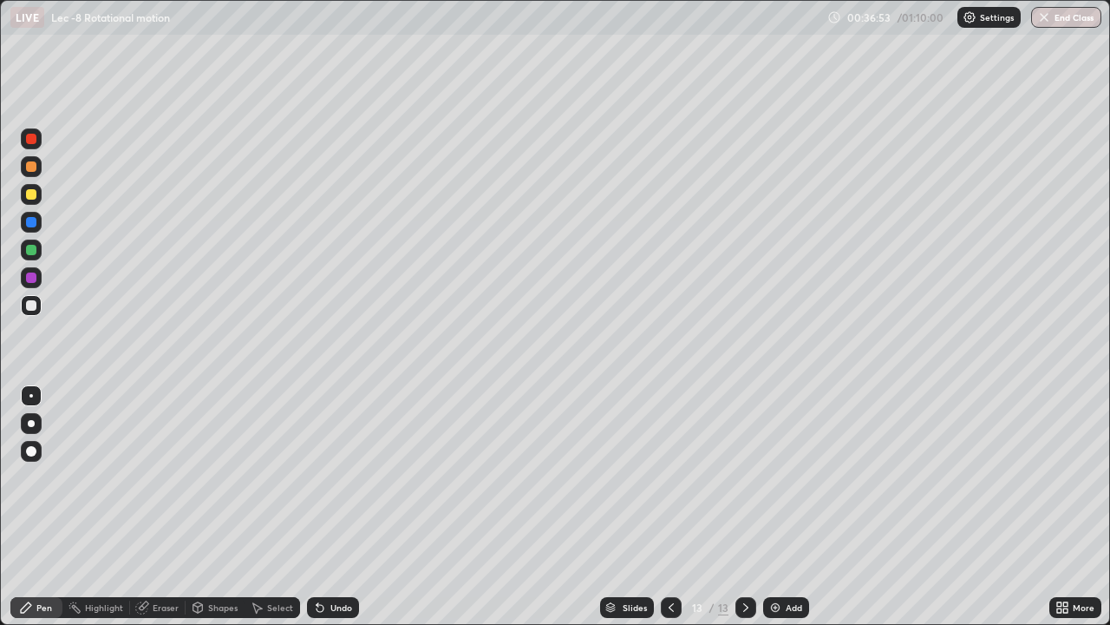
click at [264, 507] on div "Select" at bounding box center [273, 607] width 56 height 21
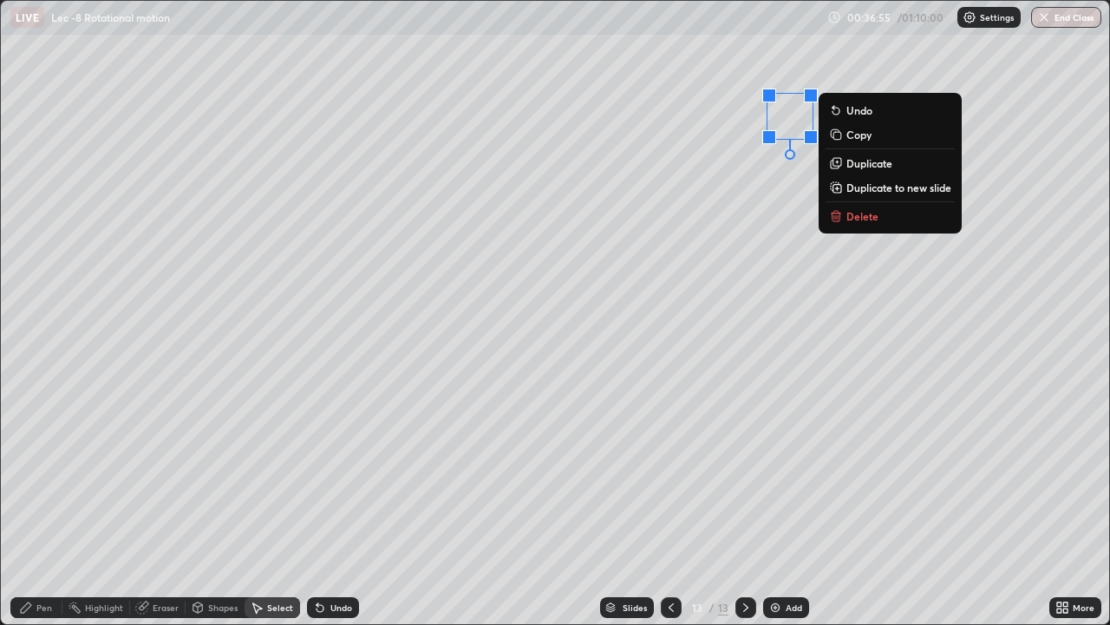
click at [861, 216] on p "Delete" at bounding box center [863, 216] width 32 height 14
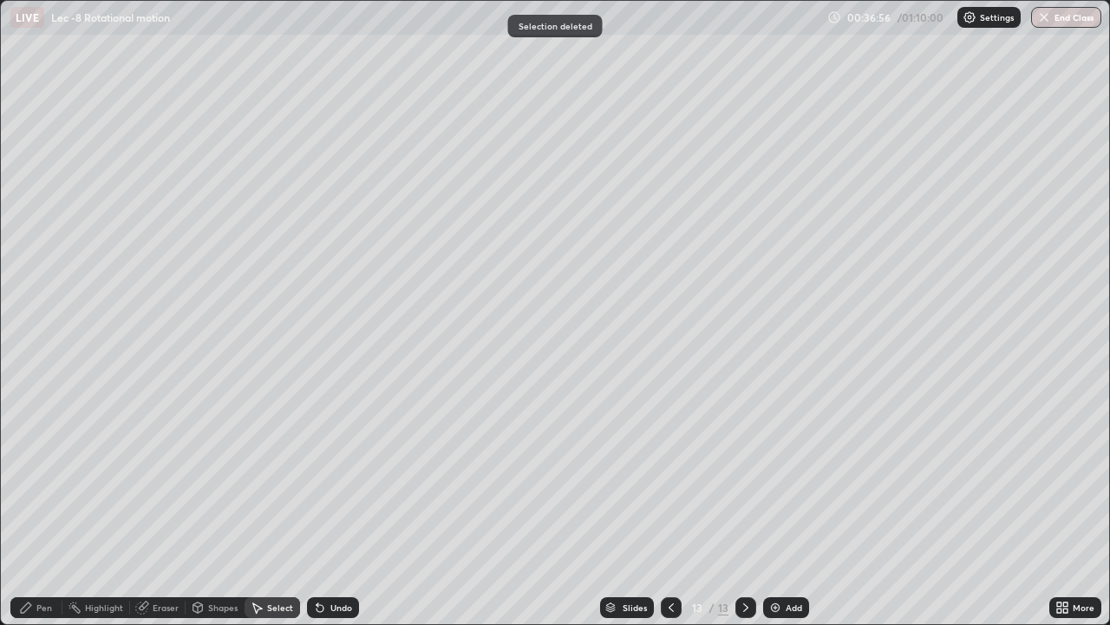
click at [52, 507] on div "Pen" at bounding box center [36, 607] width 52 height 21
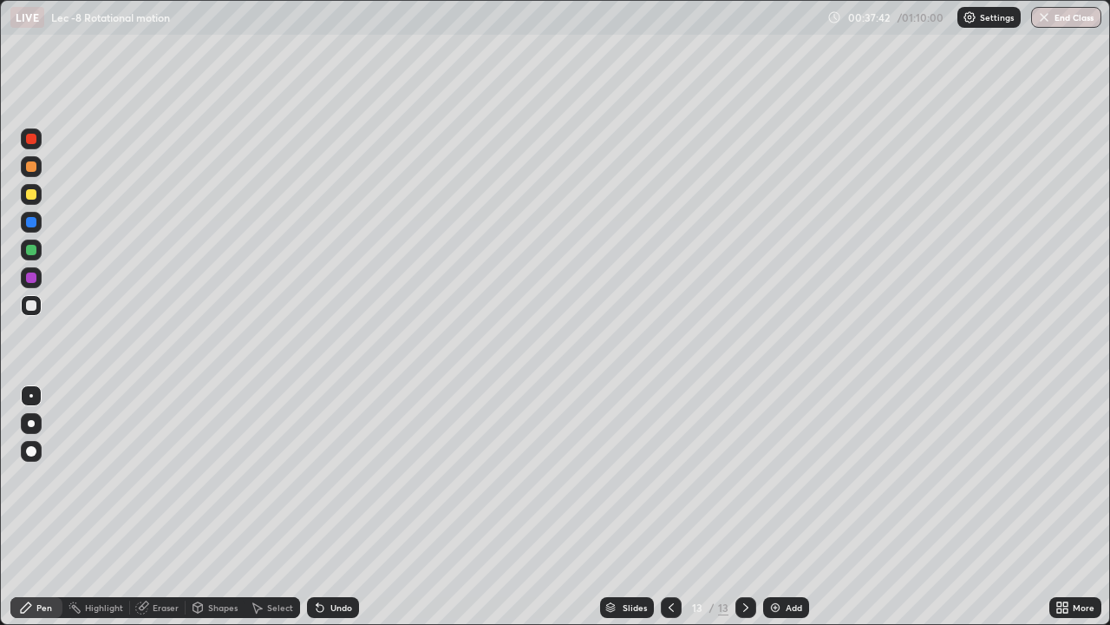
click at [336, 507] on div "Undo" at bounding box center [342, 607] width 22 height 9
click at [323, 507] on icon at bounding box center [320, 607] width 14 height 14
click at [776, 507] on img at bounding box center [776, 607] width 14 height 14
click at [781, 507] on div "Add" at bounding box center [786, 607] width 46 height 21
click at [336, 507] on div "Undo" at bounding box center [342, 607] width 22 height 9
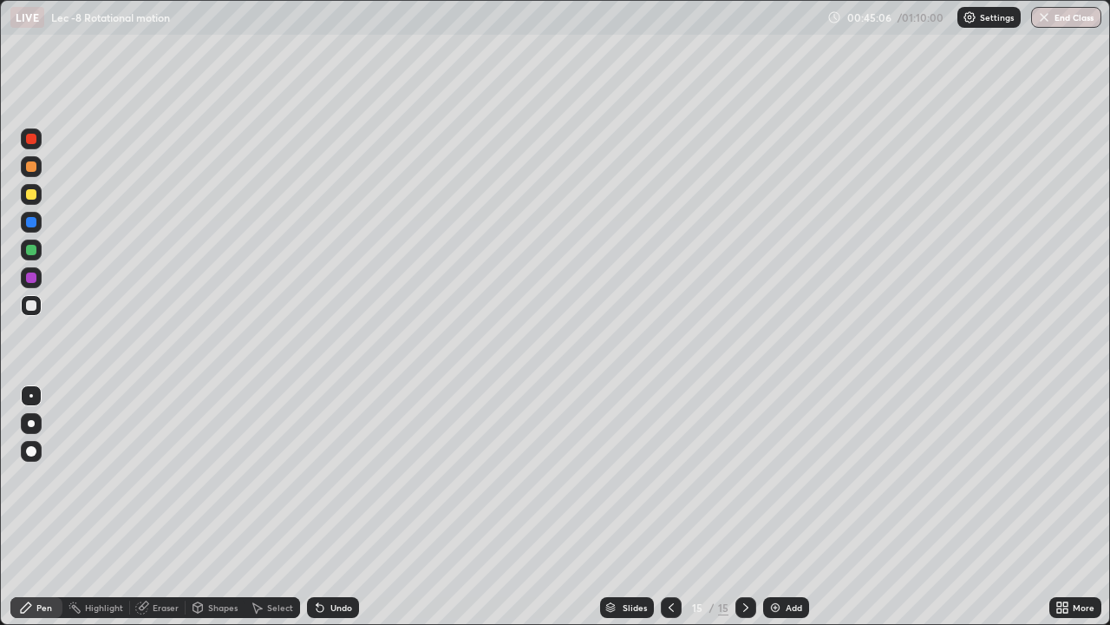
click at [280, 507] on div "Select" at bounding box center [280, 607] width 26 height 9
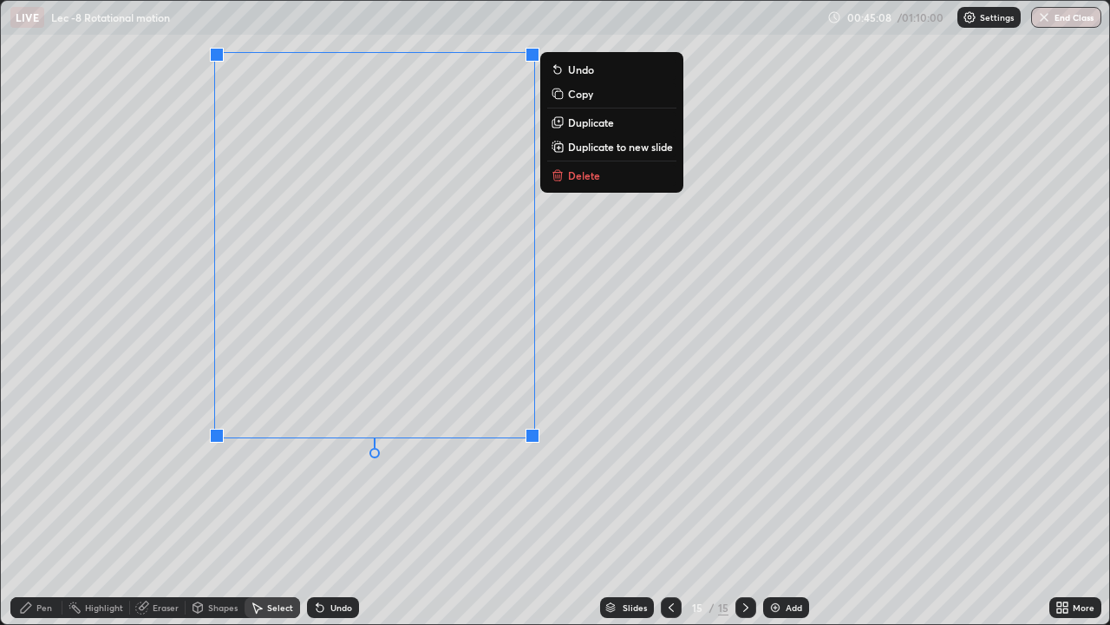
click at [599, 147] on p "Duplicate to new slide" at bounding box center [620, 147] width 105 height 14
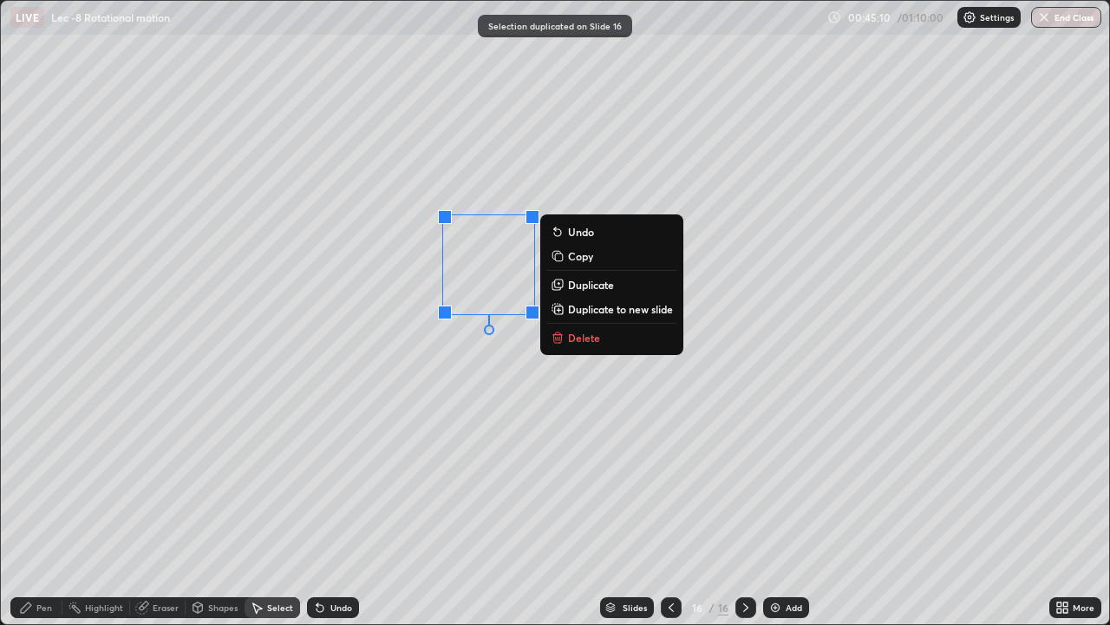
click at [579, 339] on p "Delete" at bounding box center [584, 338] width 32 height 14
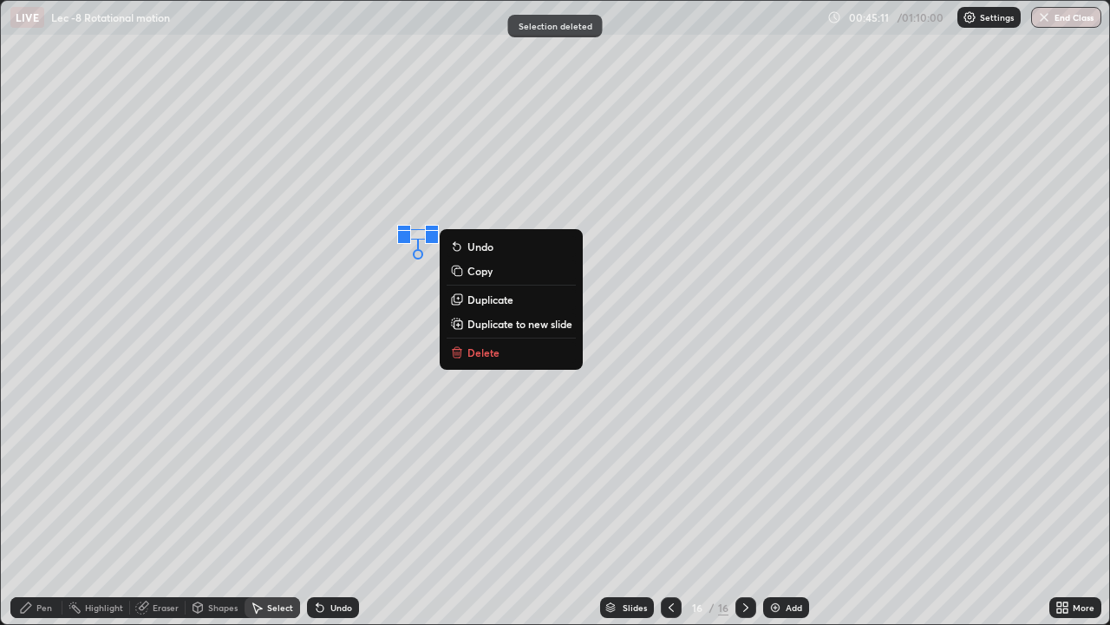
click at [485, 360] on button "Delete" at bounding box center [511, 352] width 129 height 21
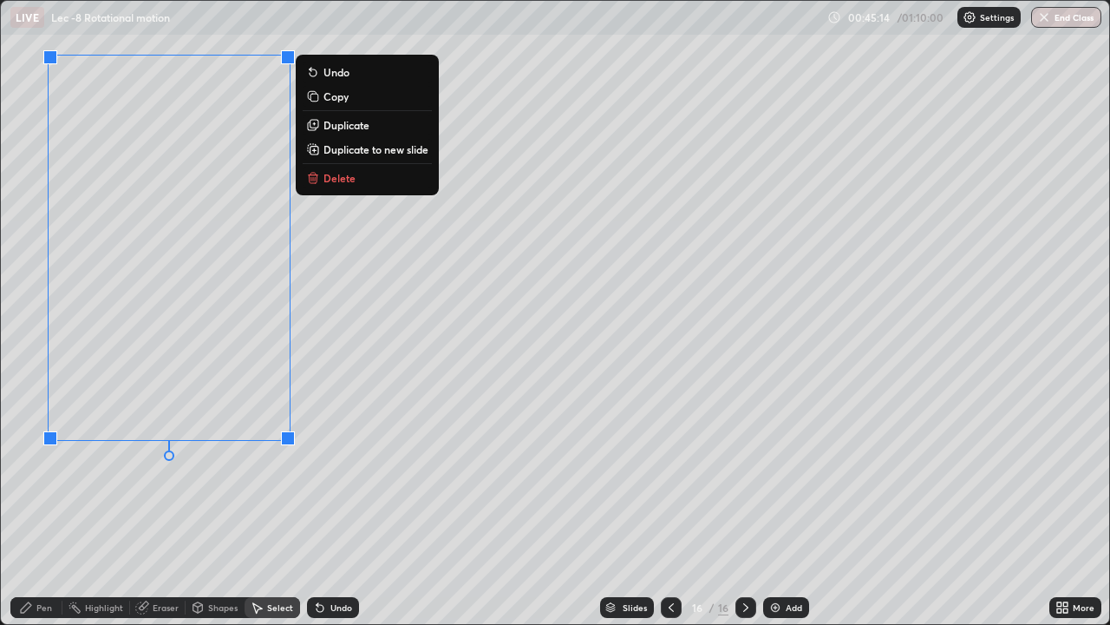
click at [26, 507] on div "Pen" at bounding box center [36, 607] width 52 height 21
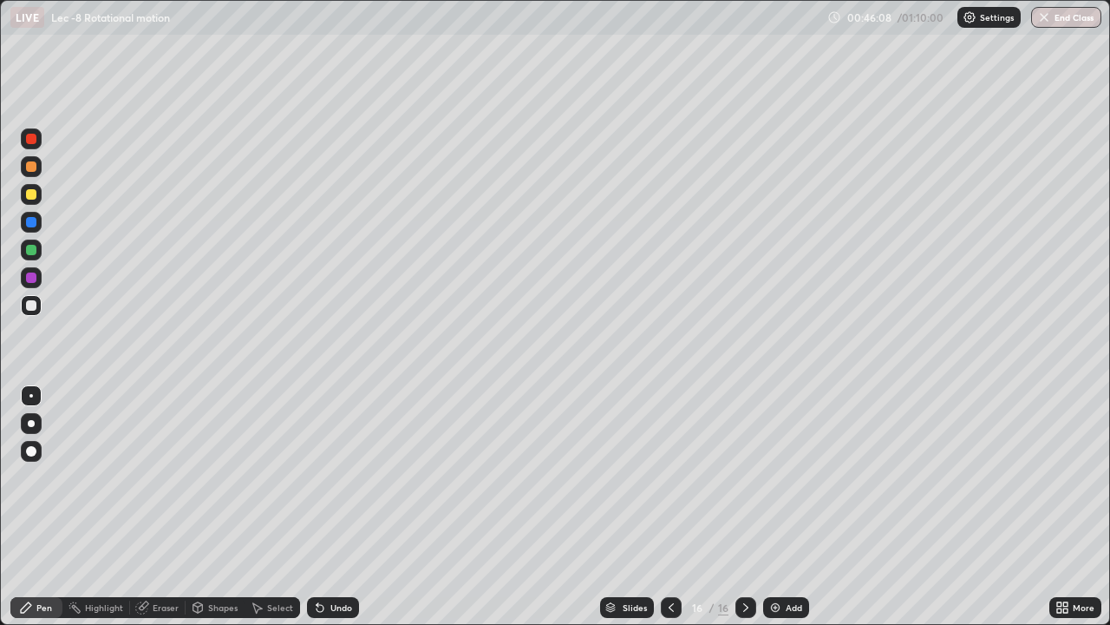
click at [327, 507] on div "Undo" at bounding box center [333, 607] width 52 height 21
click at [331, 507] on div "Undo" at bounding box center [342, 607] width 22 height 9
click at [331, 507] on div "Undo" at bounding box center [333, 607] width 52 height 21
click at [146, 507] on icon at bounding box center [142, 607] width 14 height 14
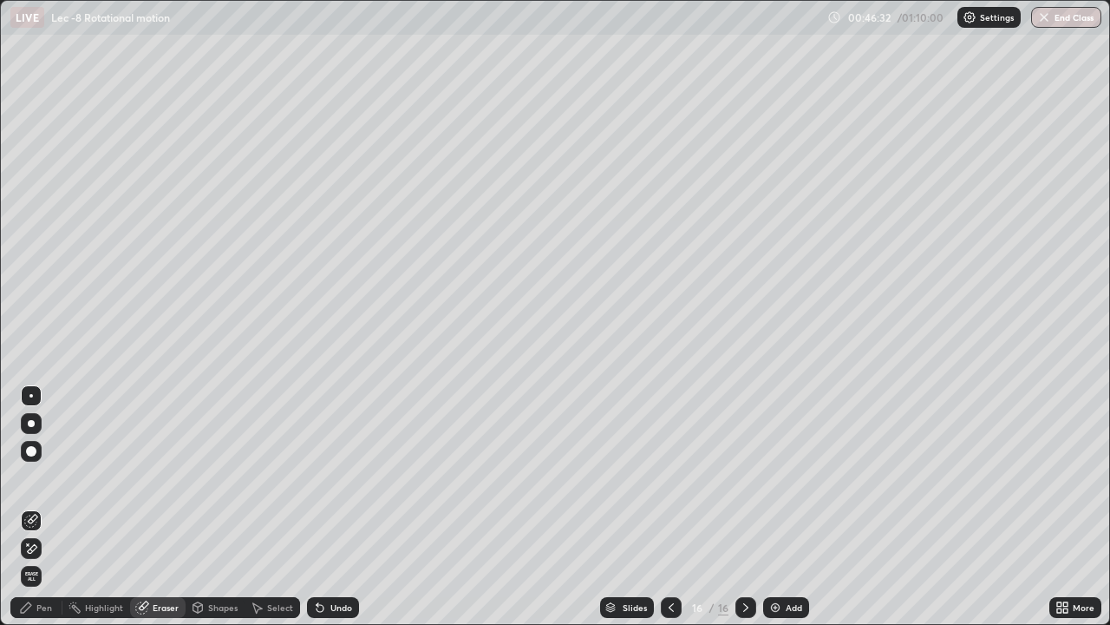
click at [53, 507] on div "Pen" at bounding box center [36, 607] width 52 height 21
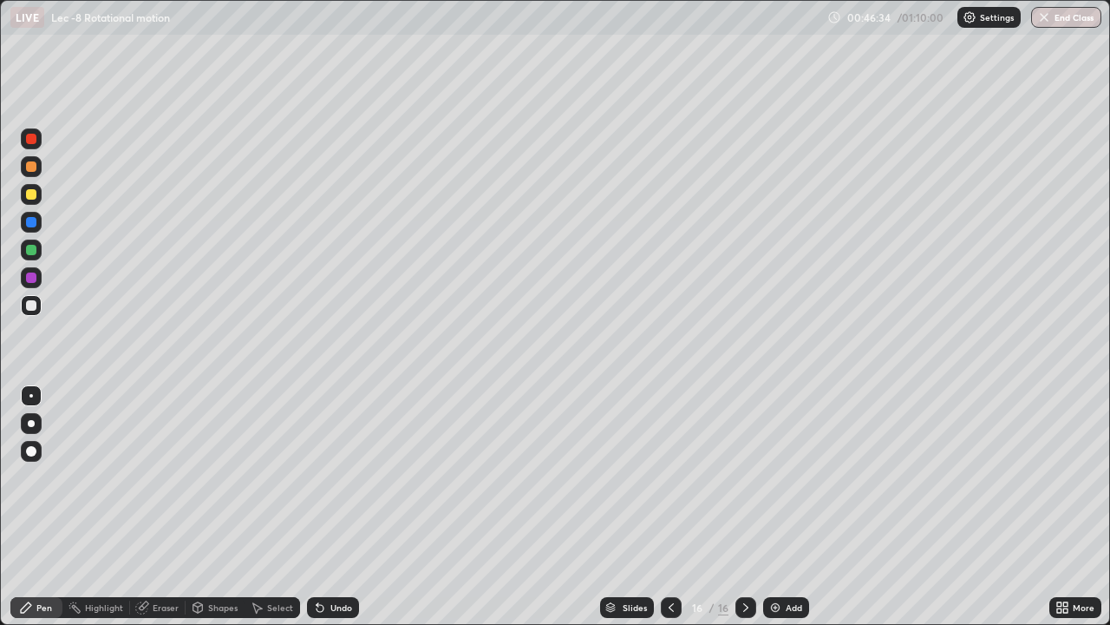
click at [791, 507] on div "Add" at bounding box center [794, 607] width 16 height 9
click at [664, 507] on div at bounding box center [671, 607] width 21 height 21
click at [669, 507] on icon at bounding box center [671, 607] width 14 height 14
click at [662, 507] on div at bounding box center [671, 607] width 21 height 21
click at [744, 507] on icon at bounding box center [746, 607] width 14 height 14
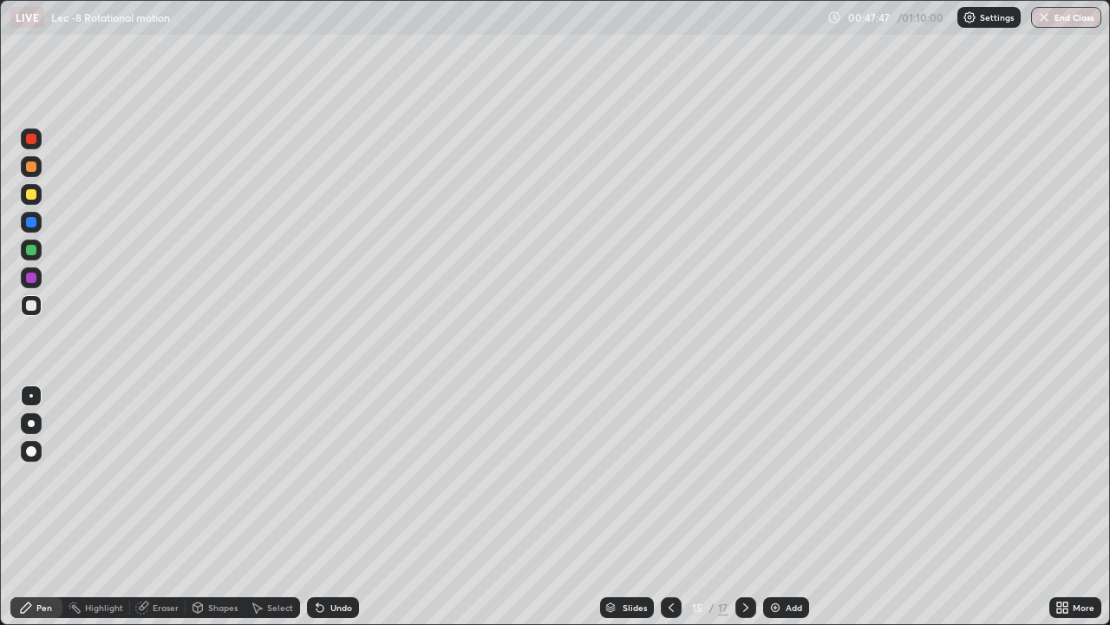
click at [744, 507] on icon at bounding box center [746, 607] width 14 height 14
click at [155, 507] on div "Eraser" at bounding box center [166, 607] width 26 height 9
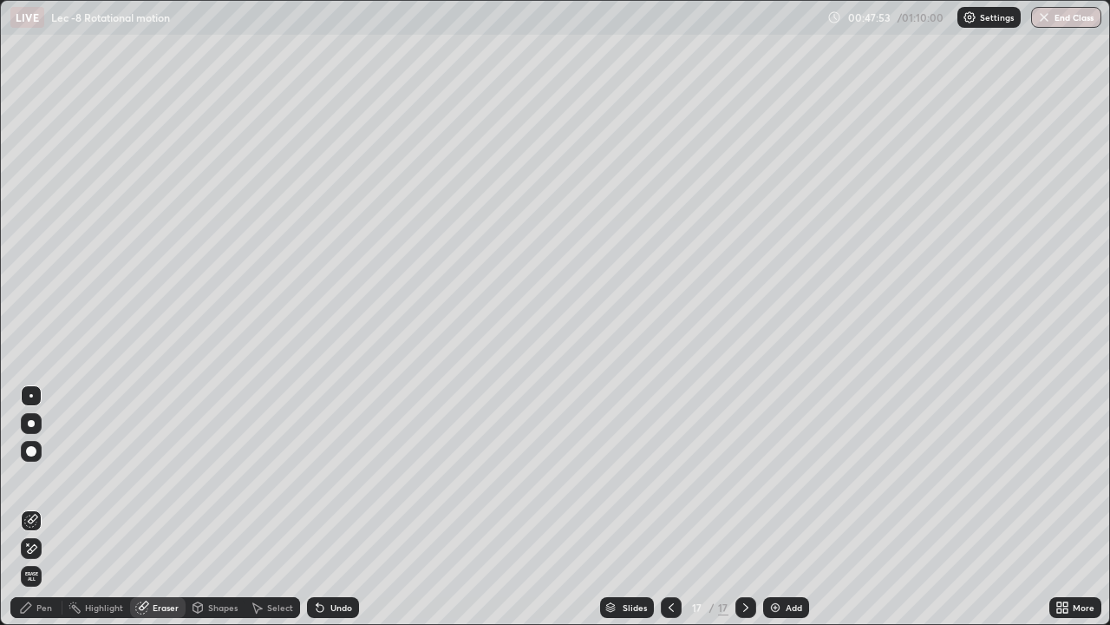
click at [25, 507] on icon at bounding box center [26, 607] width 14 height 14
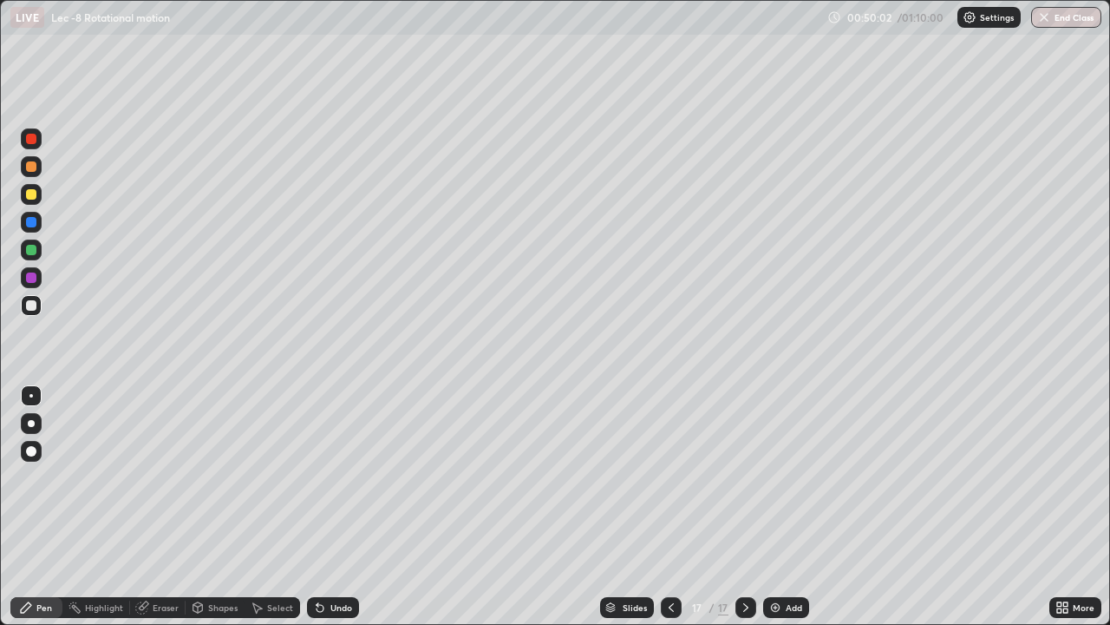
click at [791, 507] on div "Add" at bounding box center [794, 607] width 16 height 9
click at [269, 507] on div "Select" at bounding box center [280, 607] width 26 height 9
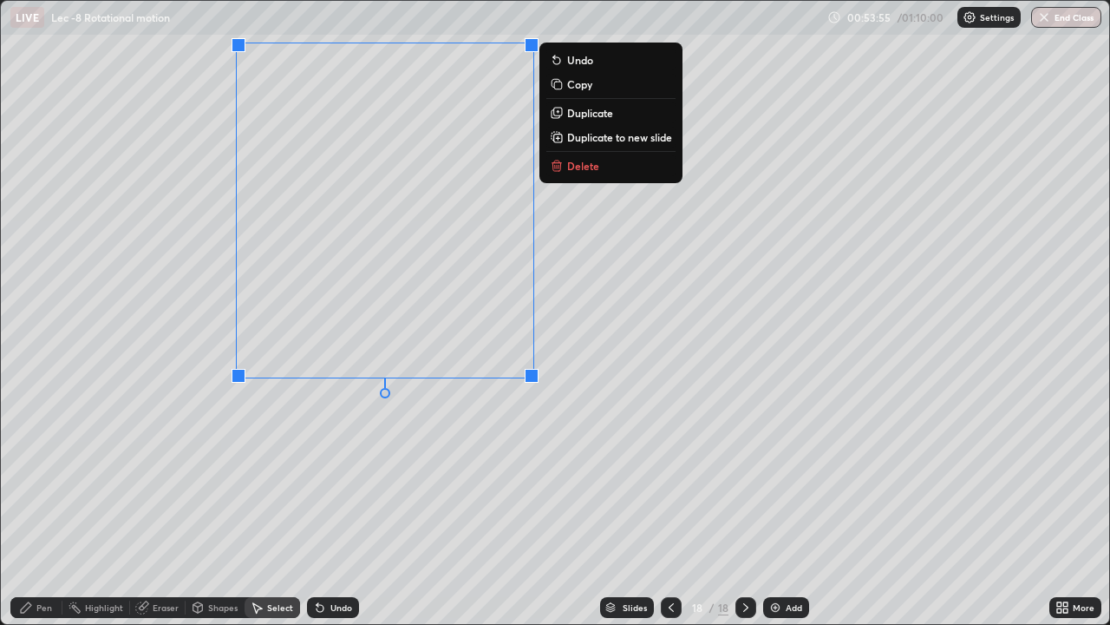
click at [593, 136] on p "Duplicate to new slide" at bounding box center [619, 137] width 105 height 14
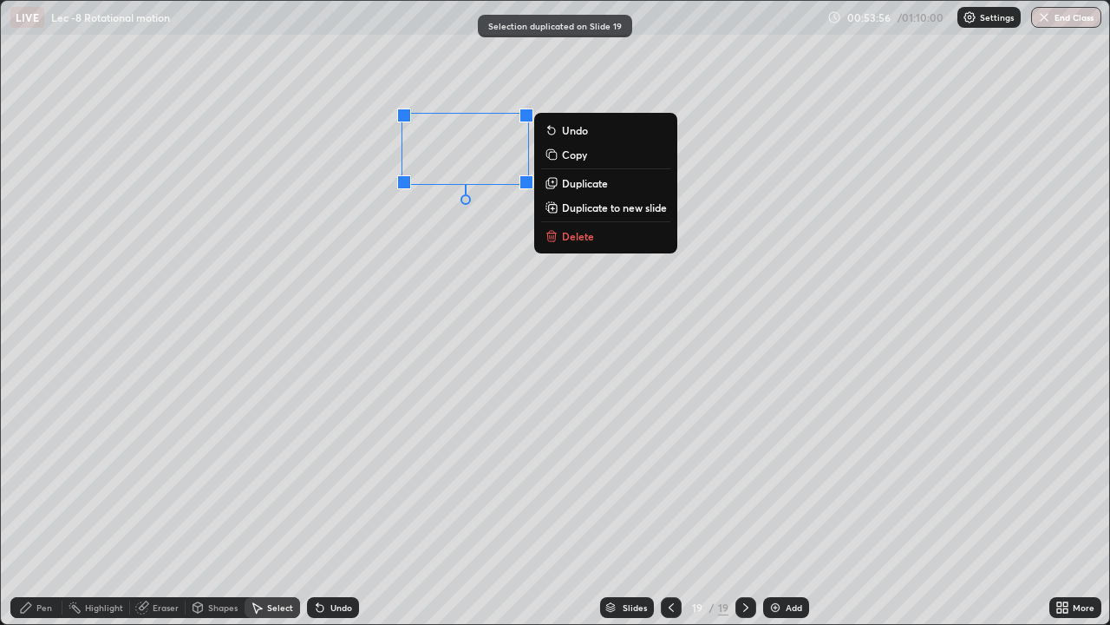
click at [570, 236] on p "Delete" at bounding box center [578, 236] width 32 height 14
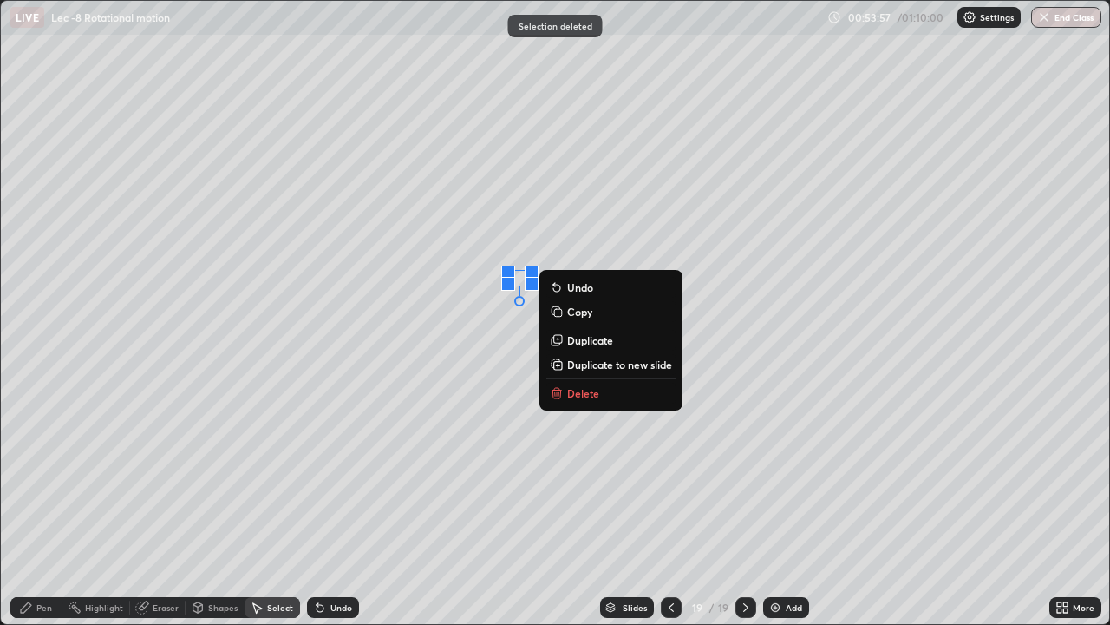
click at [579, 394] on p "Delete" at bounding box center [583, 393] width 32 height 14
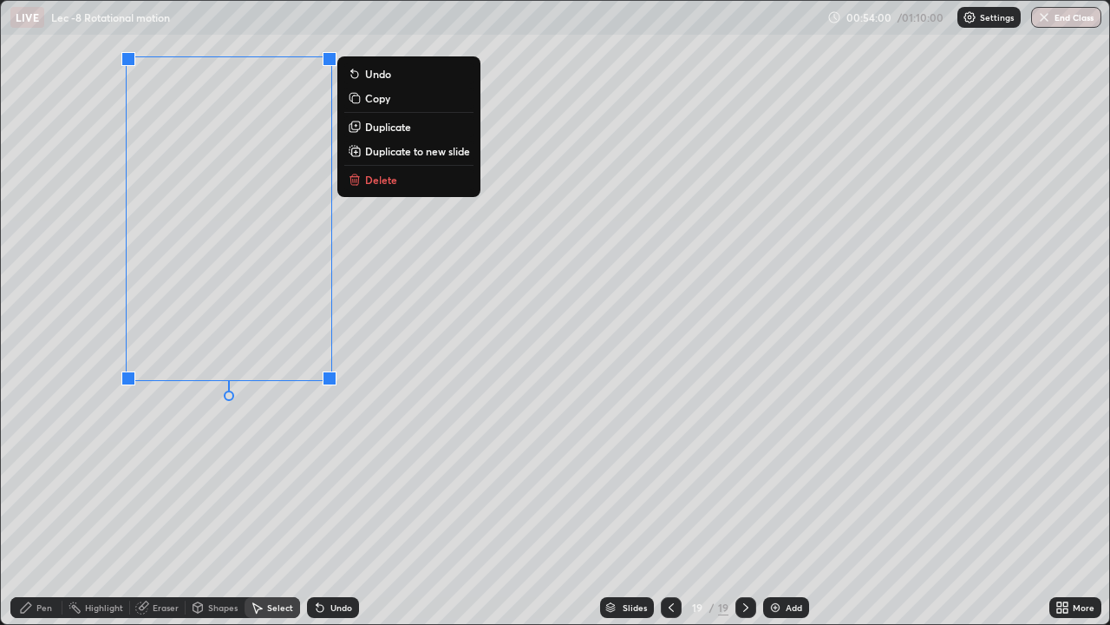
click at [34, 507] on div "Pen" at bounding box center [36, 607] width 52 height 21
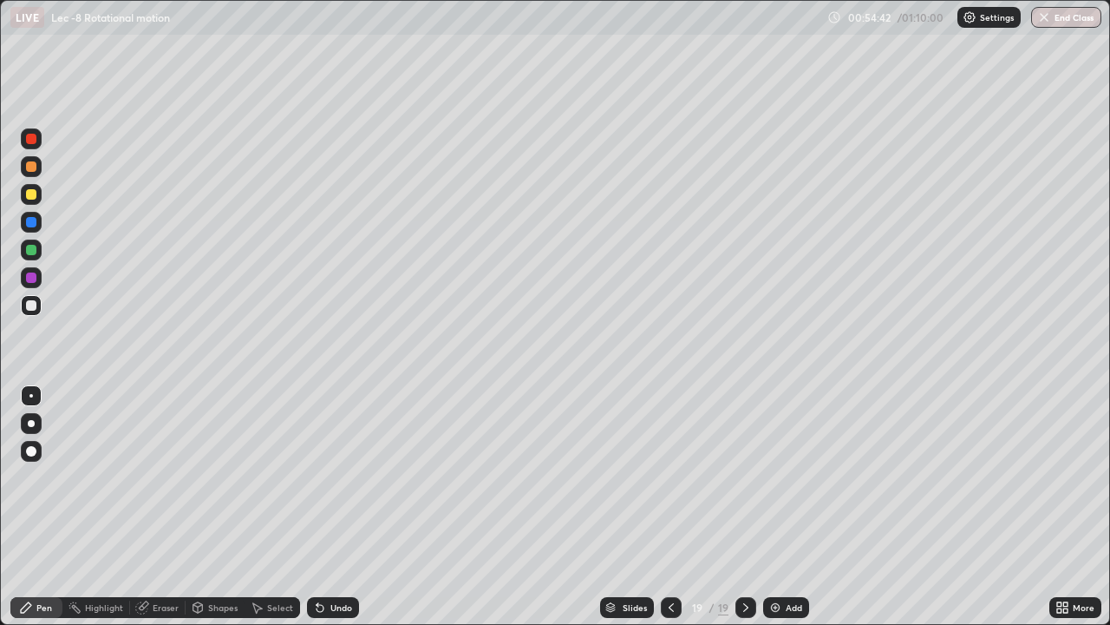
click at [325, 507] on div "Undo" at bounding box center [333, 607] width 52 height 21
click at [670, 507] on icon at bounding box center [671, 607] width 14 height 14
click at [744, 507] on icon at bounding box center [746, 607] width 14 height 14
click at [327, 507] on div "Undo" at bounding box center [333, 607] width 52 height 21
click at [769, 507] on img at bounding box center [776, 607] width 14 height 14
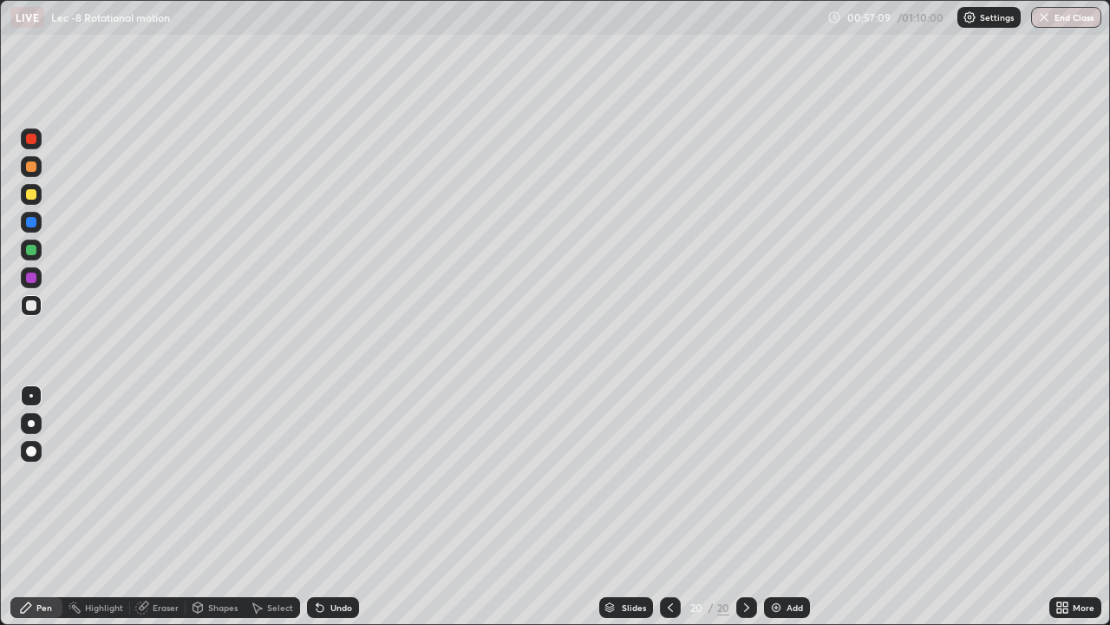
click at [340, 507] on div "Undo" at bounding box center [342, 607] width 22 height 9
click at [259, 507] on icon at bounding box center [257, 607] width 14 height 14
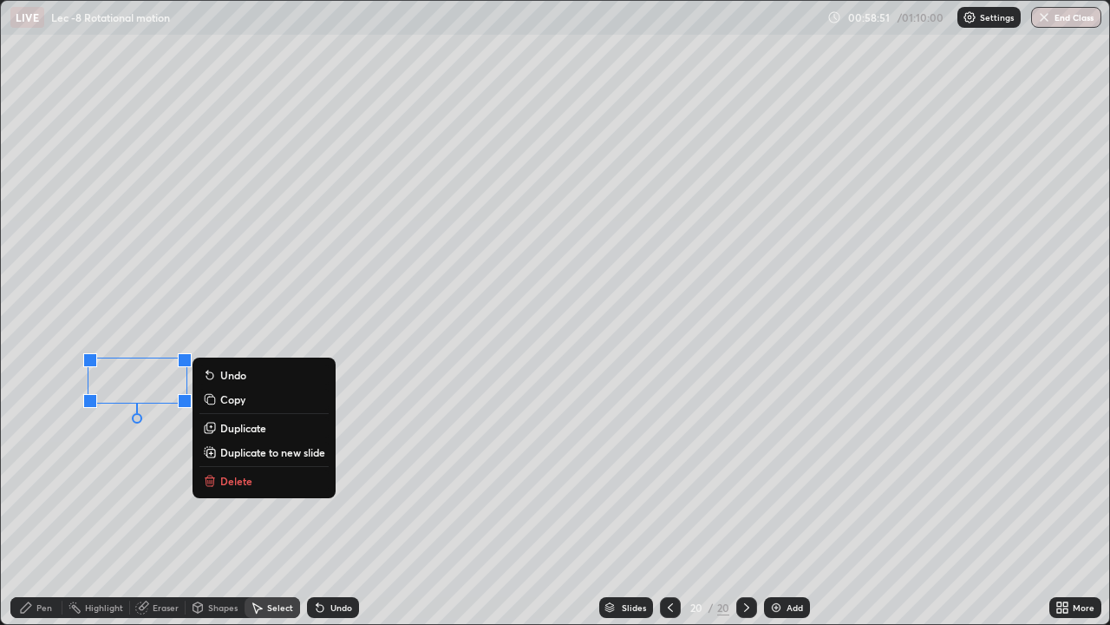
click at [255, 471] on button "Delete" at bounding box center [264, 480] width 129 height 21
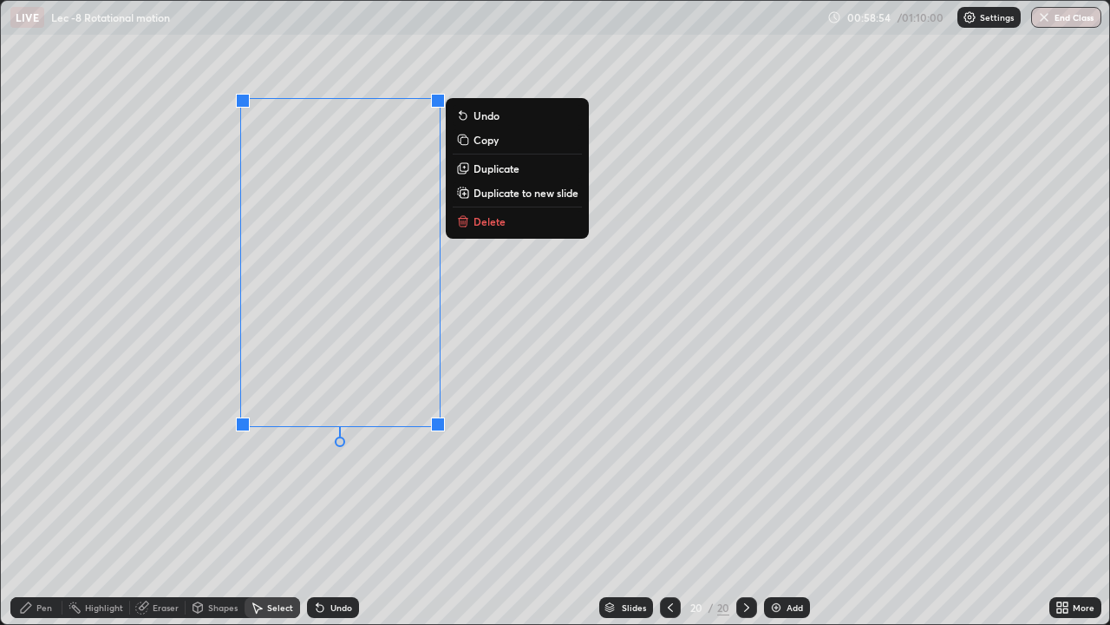
click at [480, 222] on p "Delete" at bounding box center [490, 221] width 32 height 14
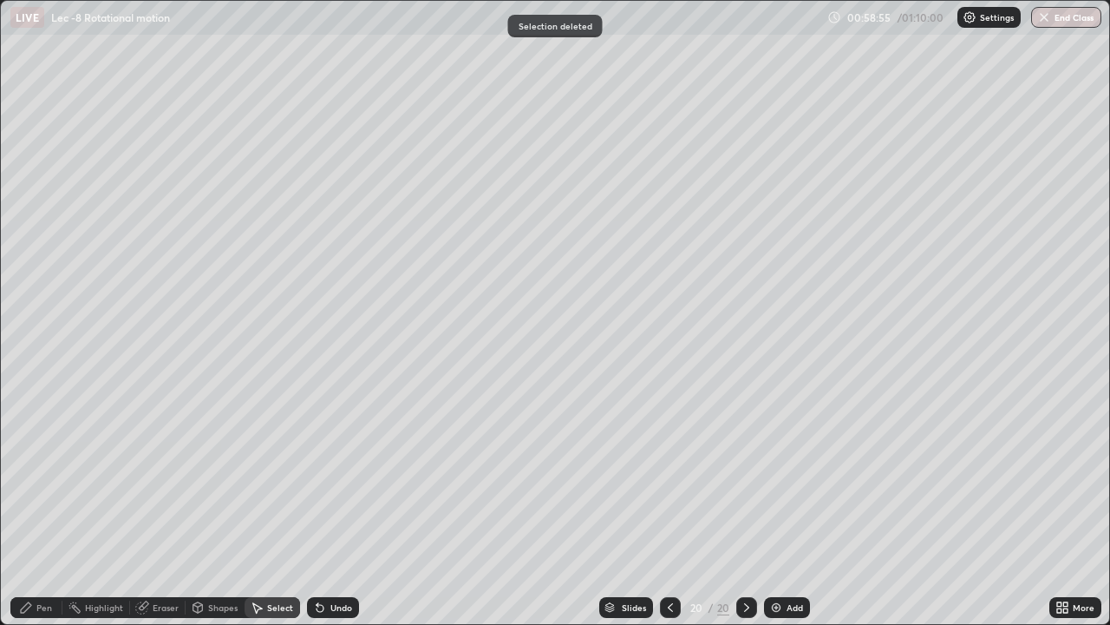
click at [33, 507] on div "Pen" at bounding box center [36, 607] width 52 height 21
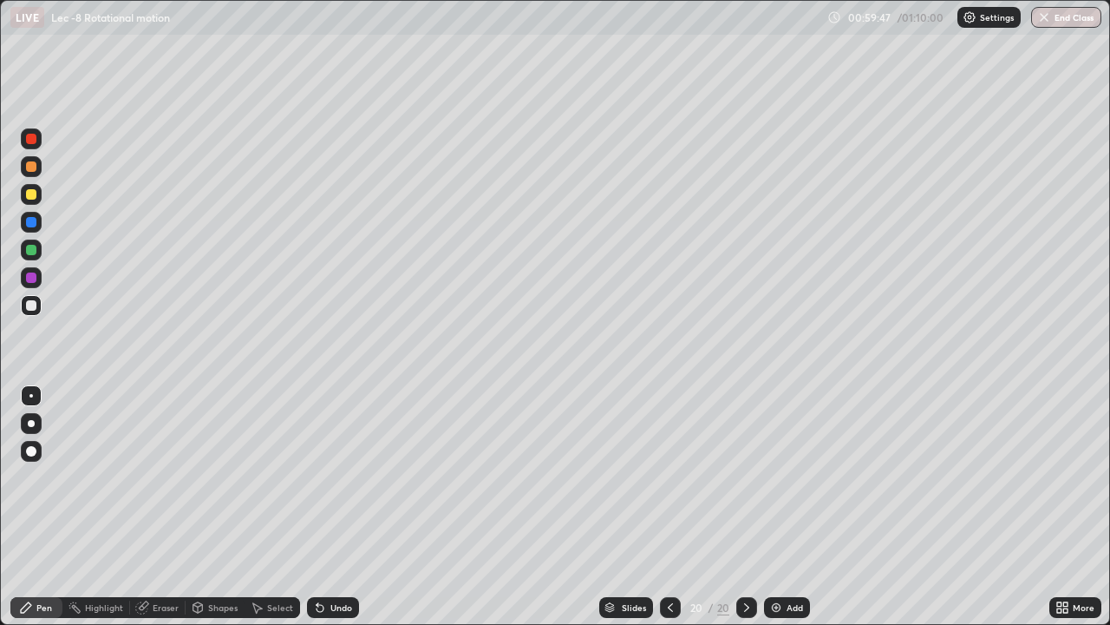
click at [265, 507] on div "Select" at bounding box center [273, 607] width 56 height 21
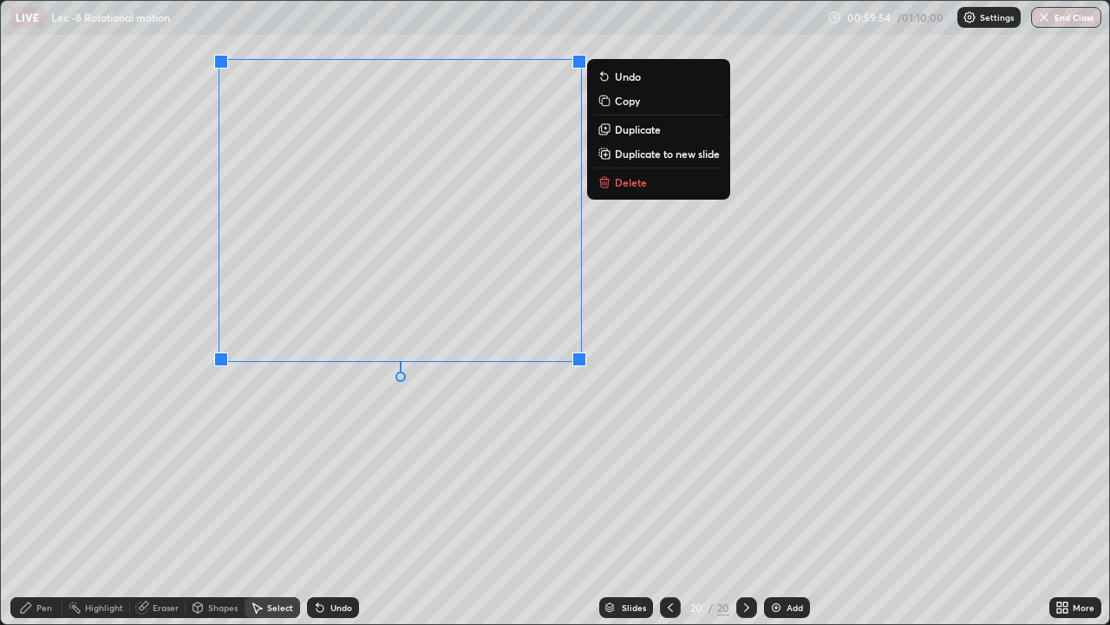
click at [628, 183] on p "Delete" at bounding box center [631, 182] width 32 height 14
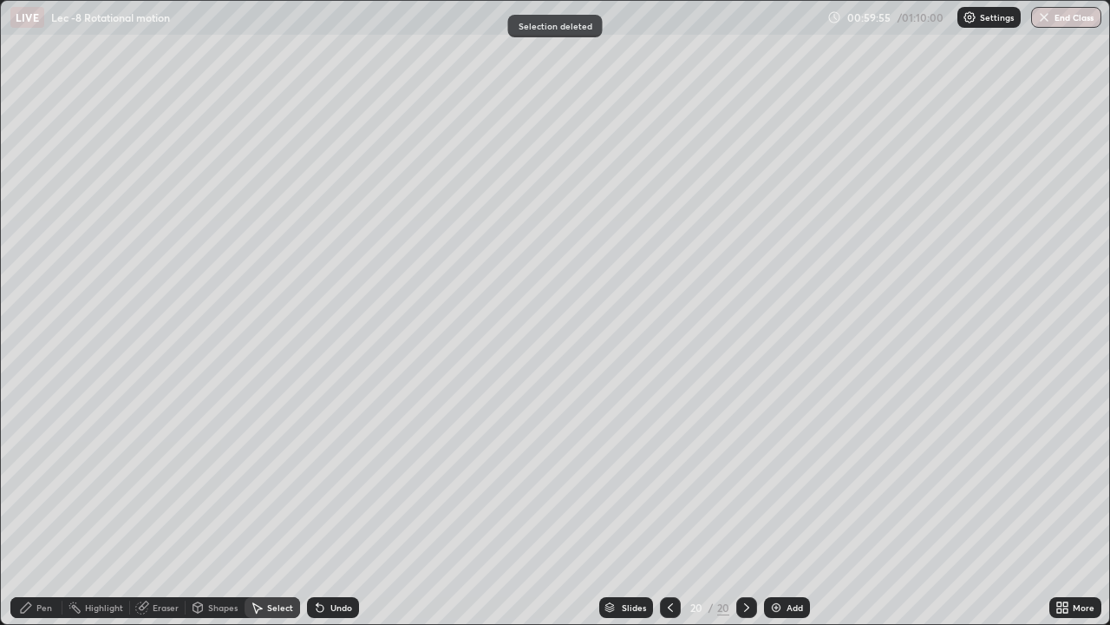
click at [331, 507] on div "Undo" at bounding box center [342, 607] width 22 height 9
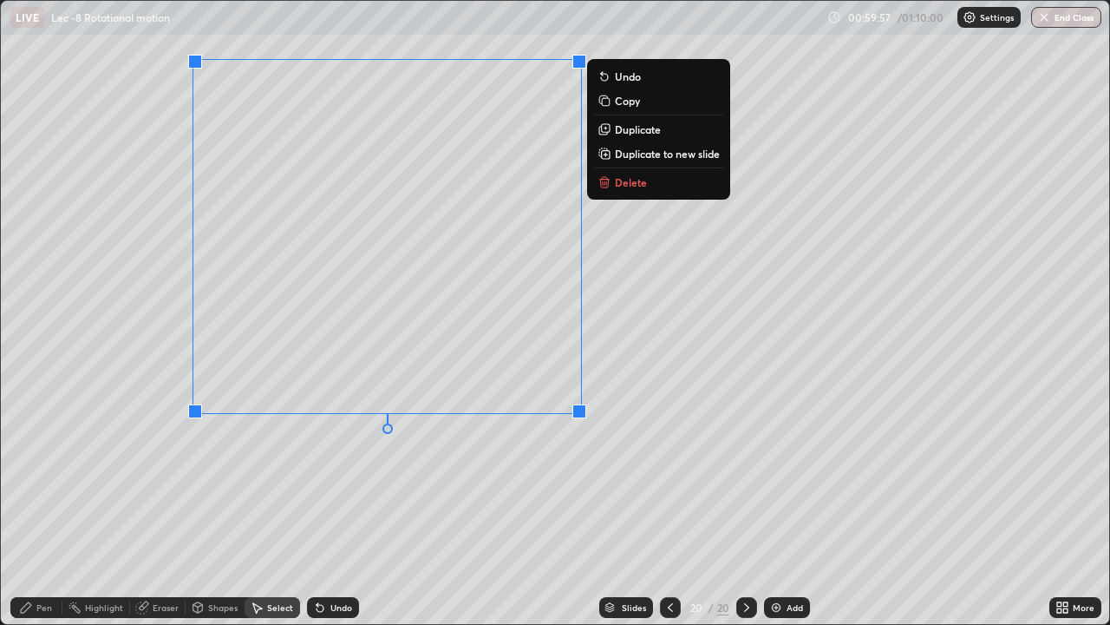
click at [641, 154] on p "Duplicate to new slide" at bounding box center [667, 154] width 105 height 14
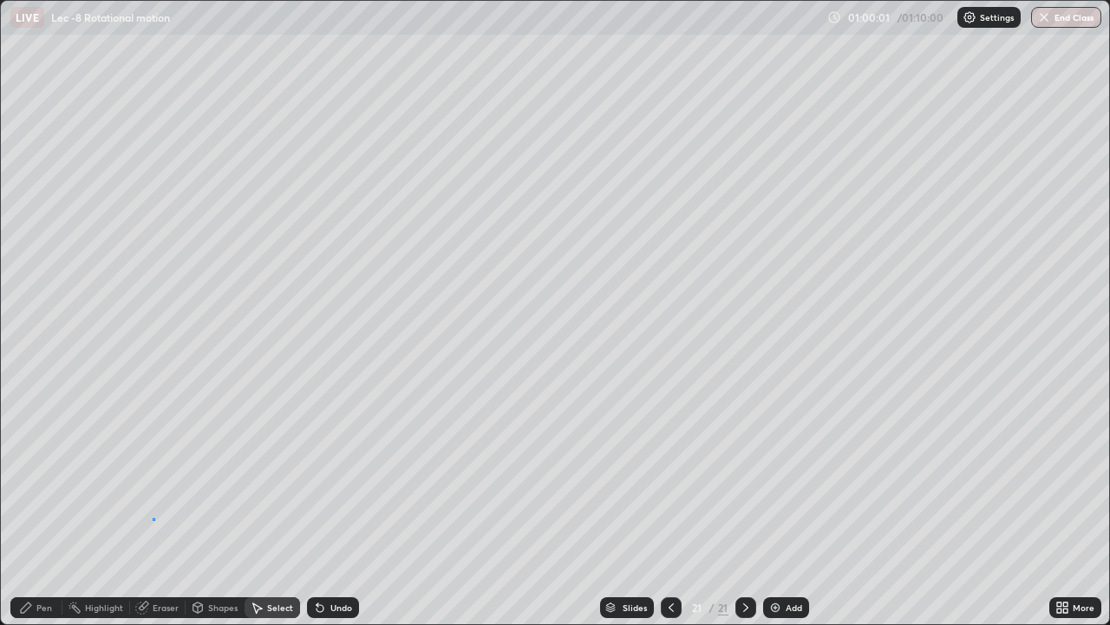
click at [154, 507] on div "0 ° Undo Copy Duplicate Duplicate to new slide Delete" at bounding box center [555, 312] width 1109 height 623
click at [154, 507] on div "Eraser" at bounding box center [166, 607] width 26 height 9
click at [40, 507] on div "Pen" at bounding box center [36, 607] width 52 height 21
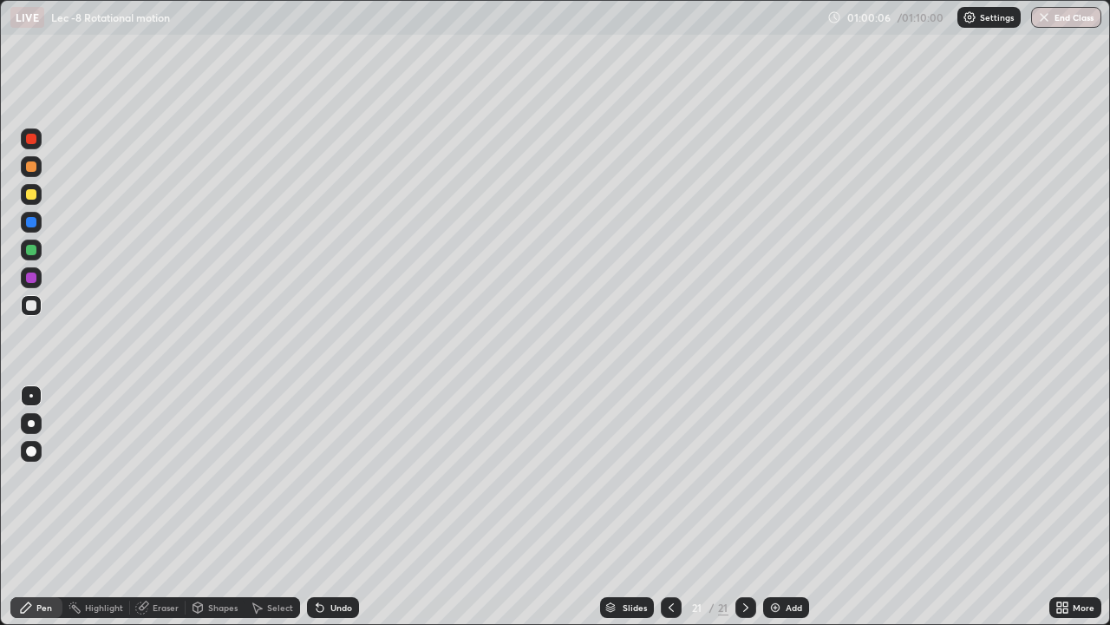
click at [30, 249] on div at bounding box center [31, 250] width 10 height 10
click at [337, 507] on div "Undo" at bounding box center [342, 607] width 22 height 9
click at [317, 507] on icon at bounding box center [320, 608] width 7 height 7
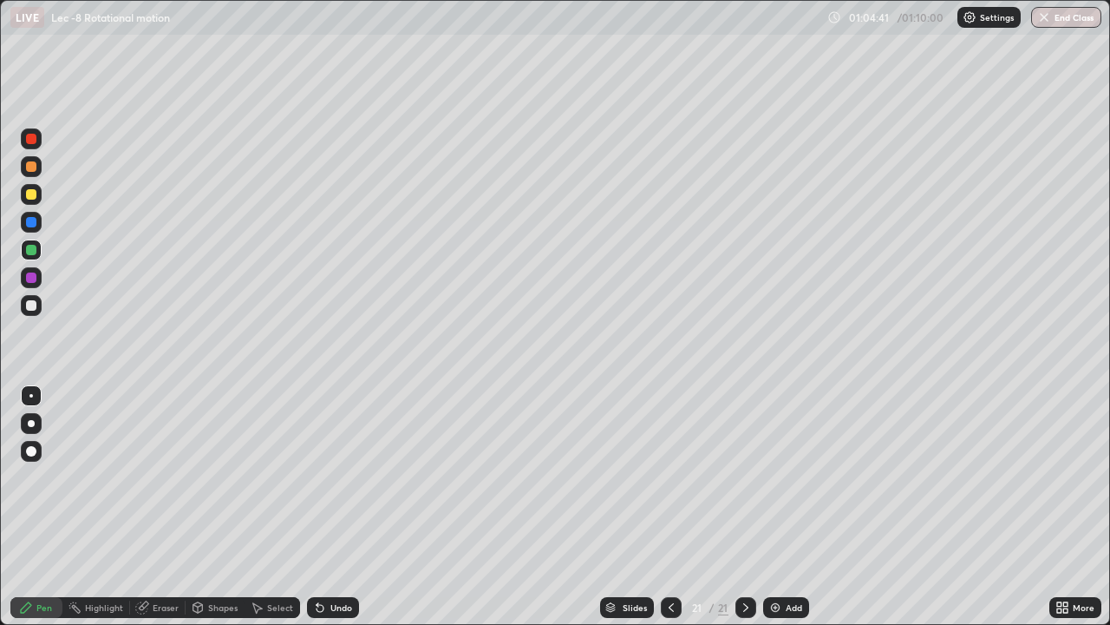
click at [270, 507] on div "Select" at bounding box center [280, 607] width 26 height 9
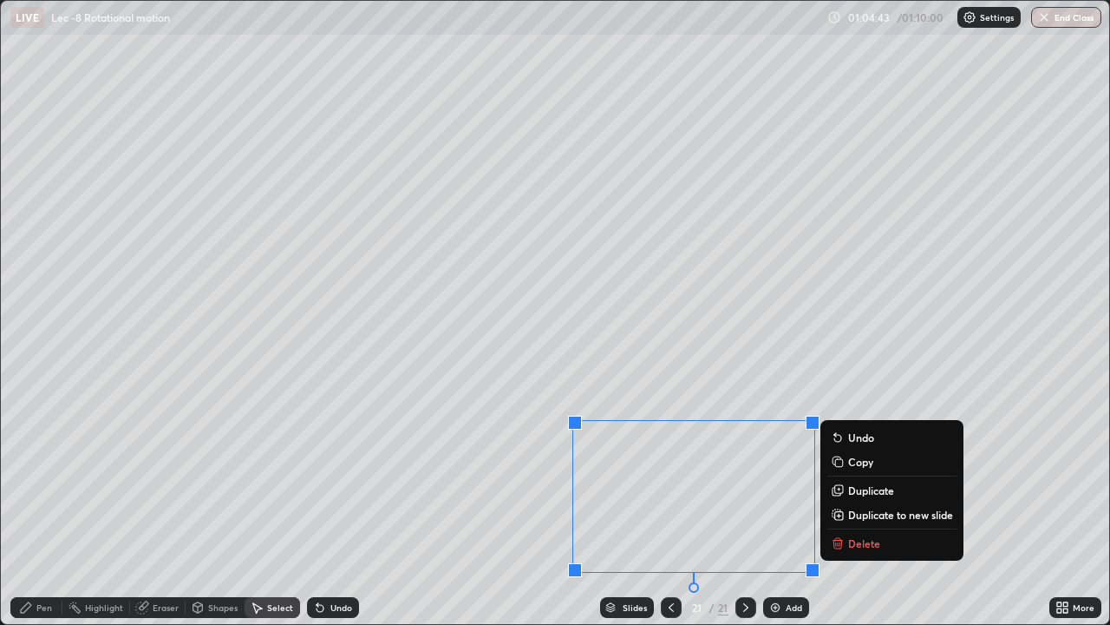
click at [861, 507] on p "Duplicate to new slide" at bounding box center [900, 514] width 105 height 14
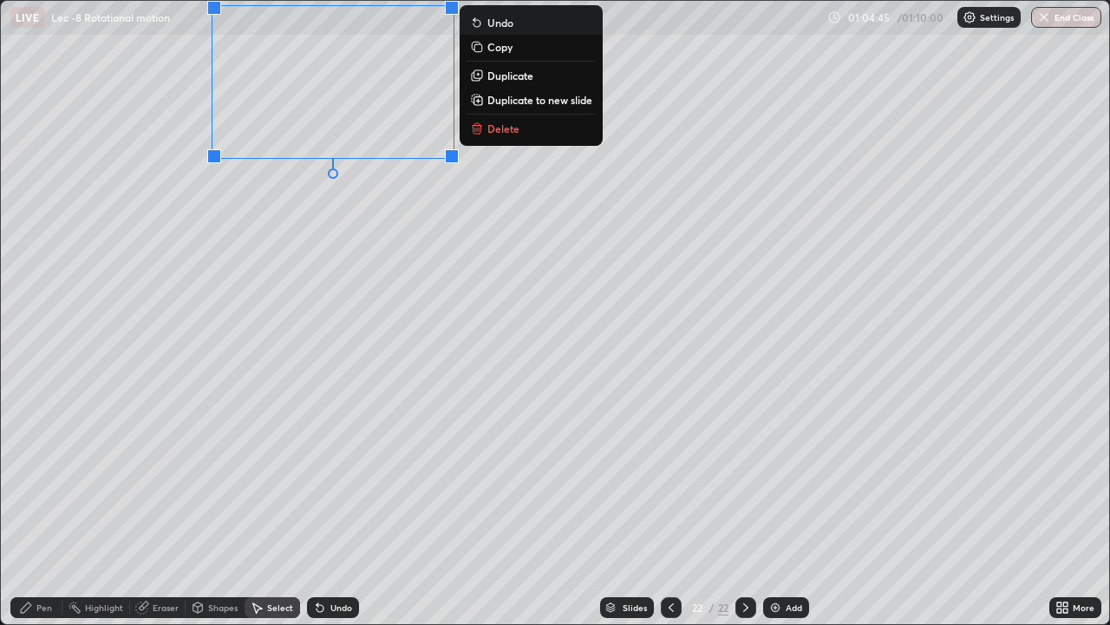
click at [155, 507] on div "Eraser" at bounding box center [166, 607] width 26 height 9
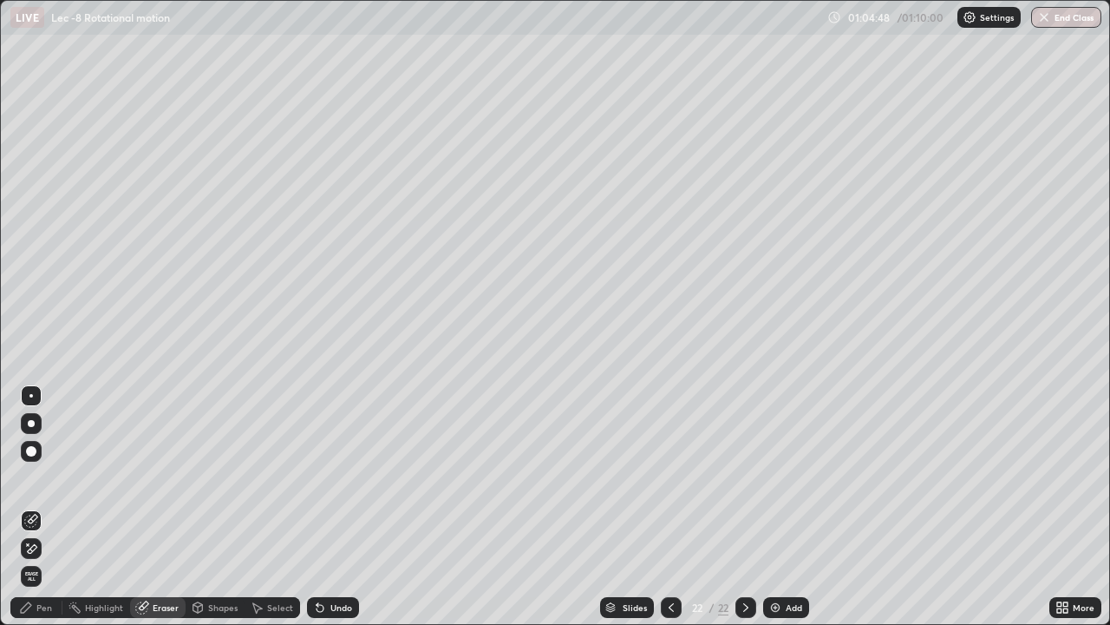
click at [24, 507] on icon at bounding box center [26, 607] width 10 height 10
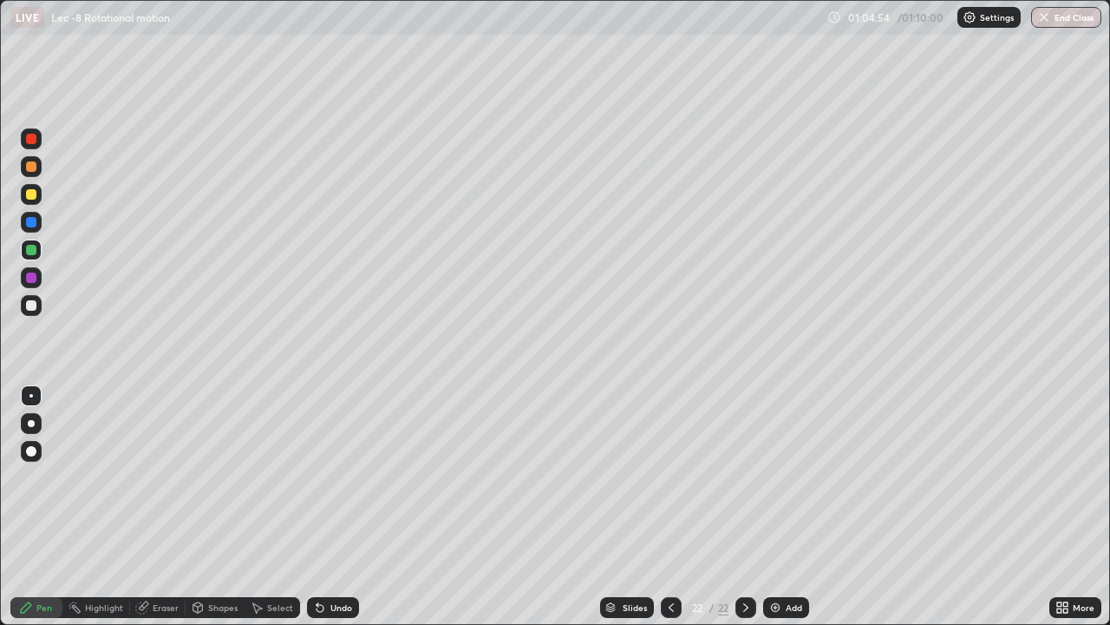
click at [331, 507] on div "Undo" at bounding box center [342, 607] width 22 height 9
click at [332, 507] on div "Undo" at bounding box center [342, 607] width 22 height 9
click at [324, 507] on div "Undo" at bounding box center [333, 607] width 52 height 21
click at [670, 507] on icon at bounding box center [671, 607] width 14 height 14
click at [743, 507] on div at bounding box center [746, 607] width 21 height 35
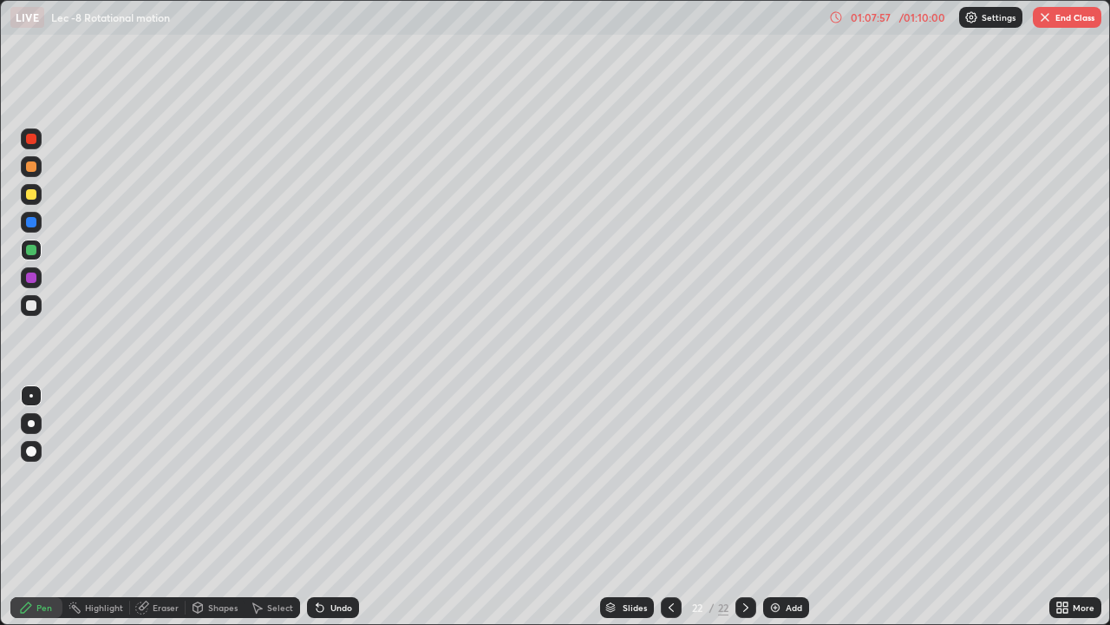
click at [787, 507] on div "Add" at bounding box center [794, 607] width 16 height 9
click at [669, 507] on icon at bounding box center [671, 607] width 14 height 14
click at [743, 507] on icon at bounding box center [746, 607] width 14 height 14
click at [669, 507] on icon at bounding box center [671, 607] width 14 height 14
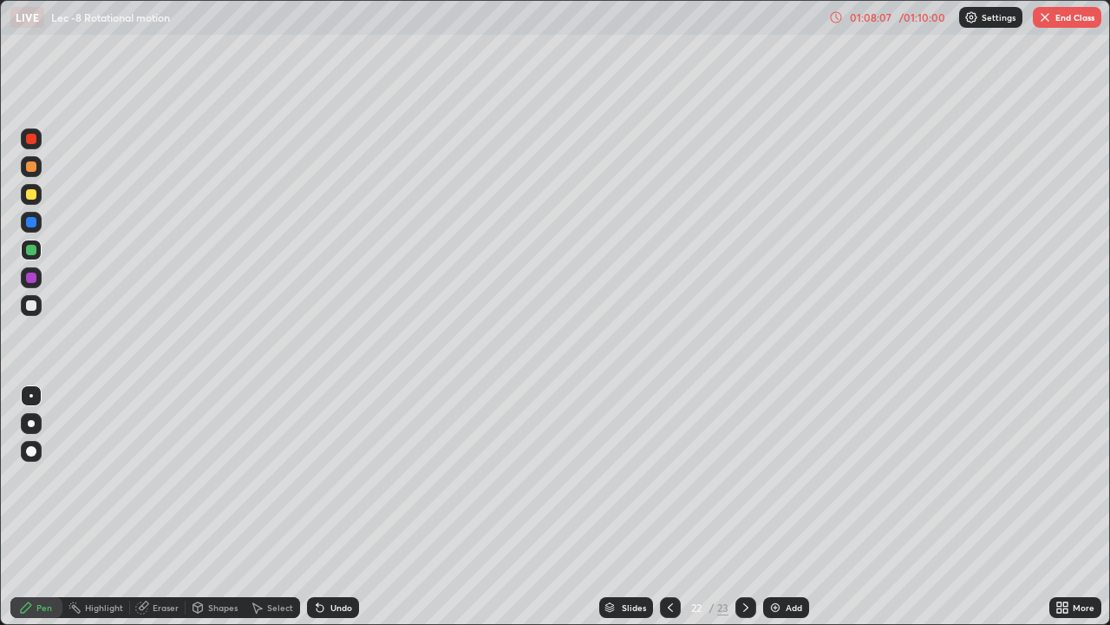
click at [744, 507] on icon at bounding box center [746, 607] width 14 height 14
click at [259, 507] on icon at bounding box center [257, 607] width 14 height 14
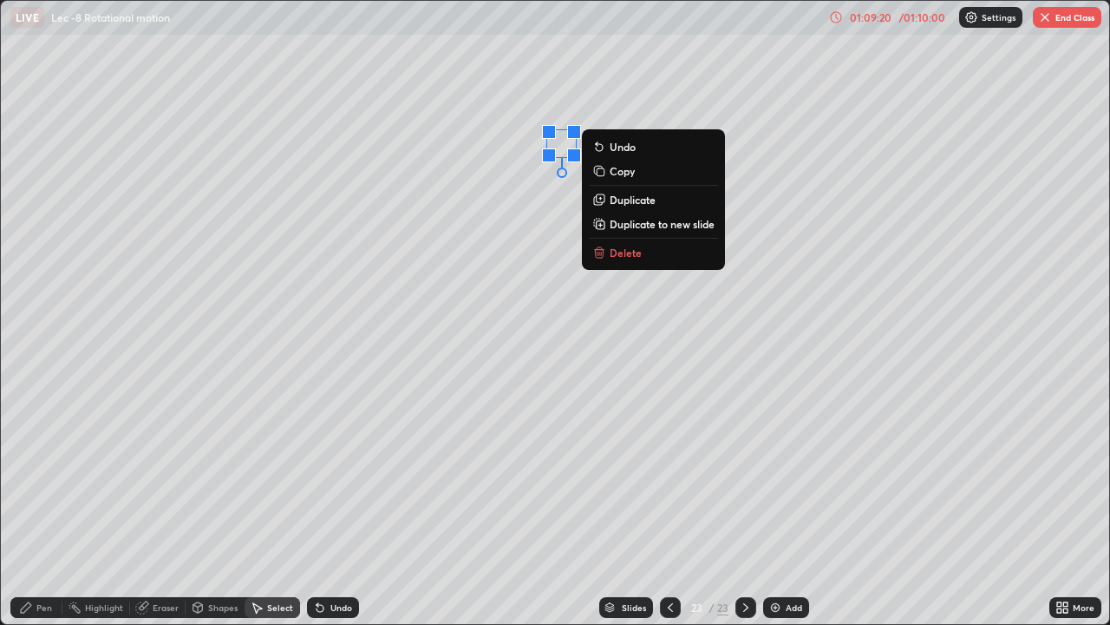
click at [21, 507] on icon at bounding box center [26, 607] width 10 height 10
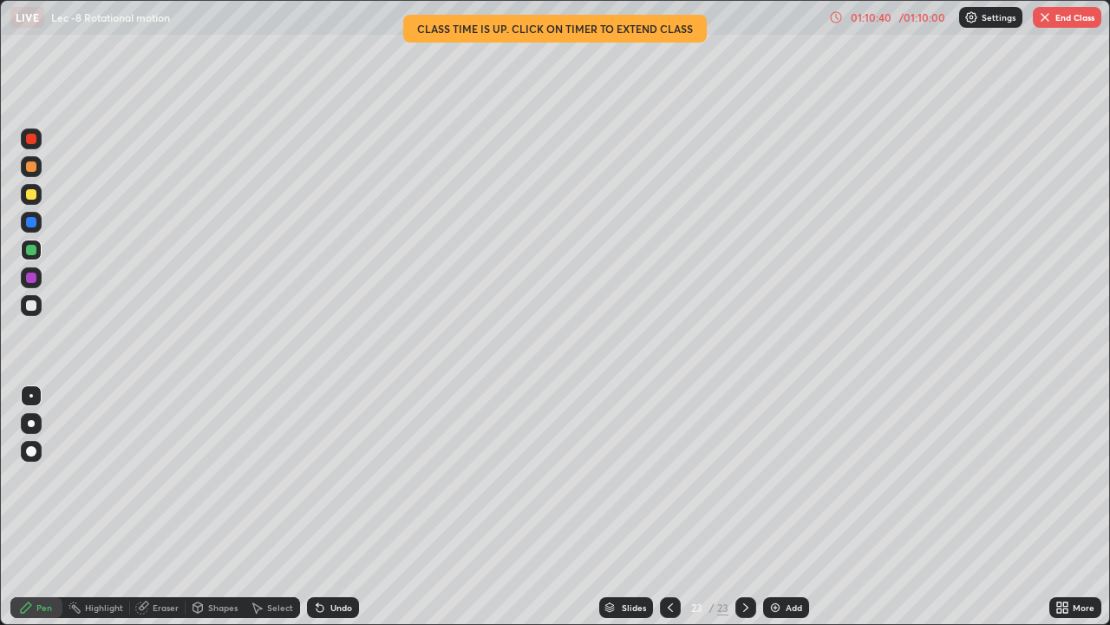
click at [24, 307] on div at bounding box center [31, 305] width 21 height 21
click at [795, 507] on div "Add" at bounding box center [794, 607] width 16 height 9
click at [335, 507] on div "Undo" at bounding box center [342, 607] width 22 height 9
click at [331, 507] on div "Undo" at bounding box center [342, 607] width 22 height 9
click at [324, 507] on icon at bounding box center [320, 607] width 14 height 14
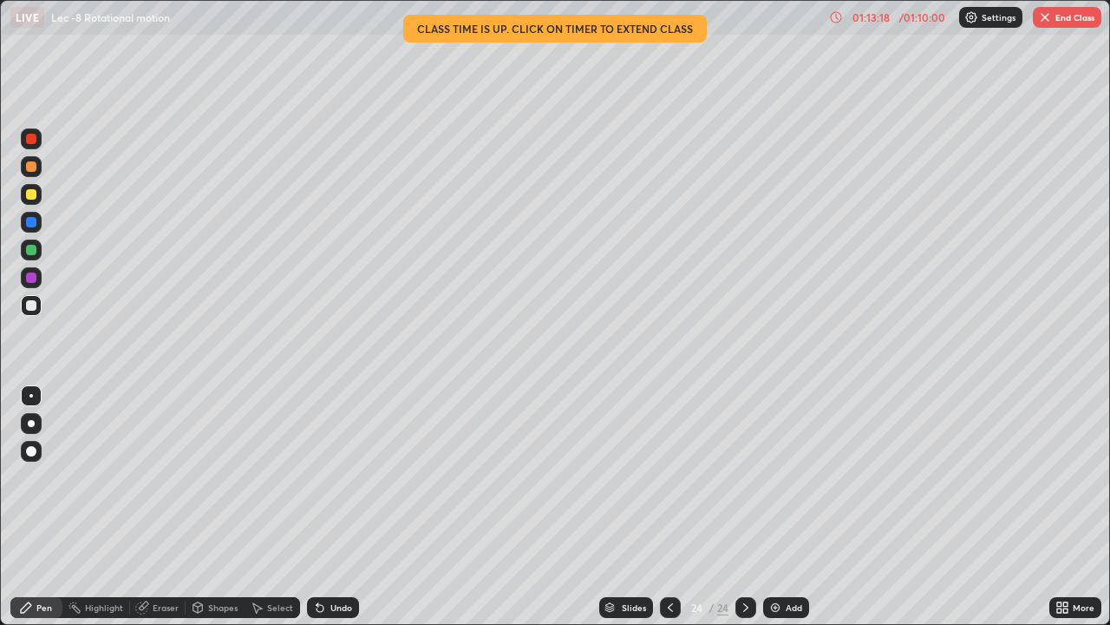
click at [1058, 16] on button "End Class" at bounding box center [1067, 17] width 69 height 21
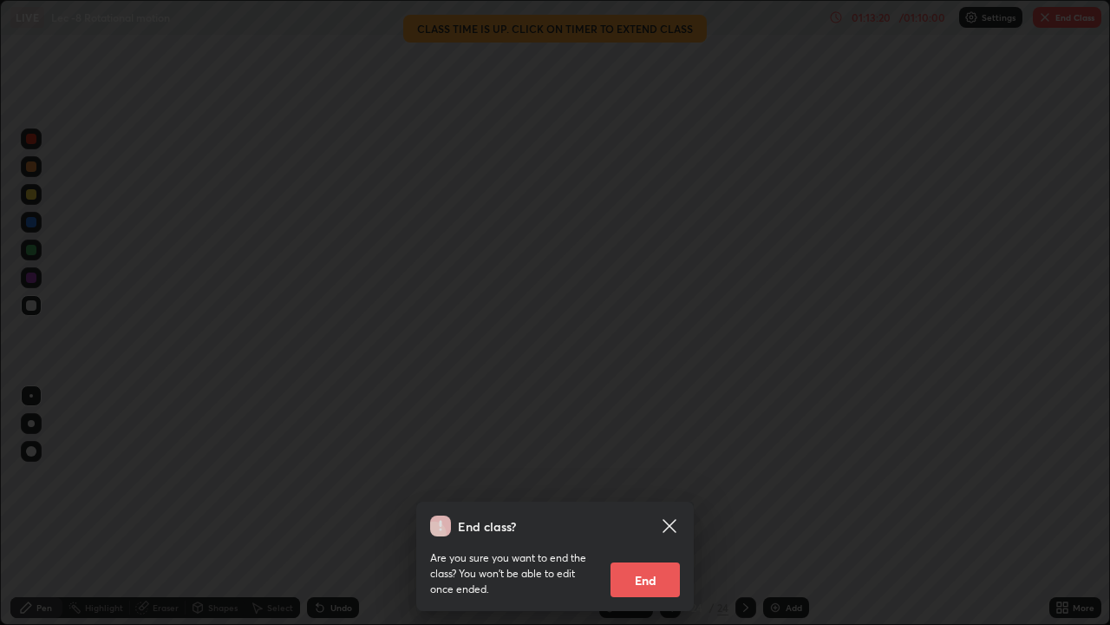
click at [657, 507] on button "End" at bounding box center [645, 579] width 69 height 35
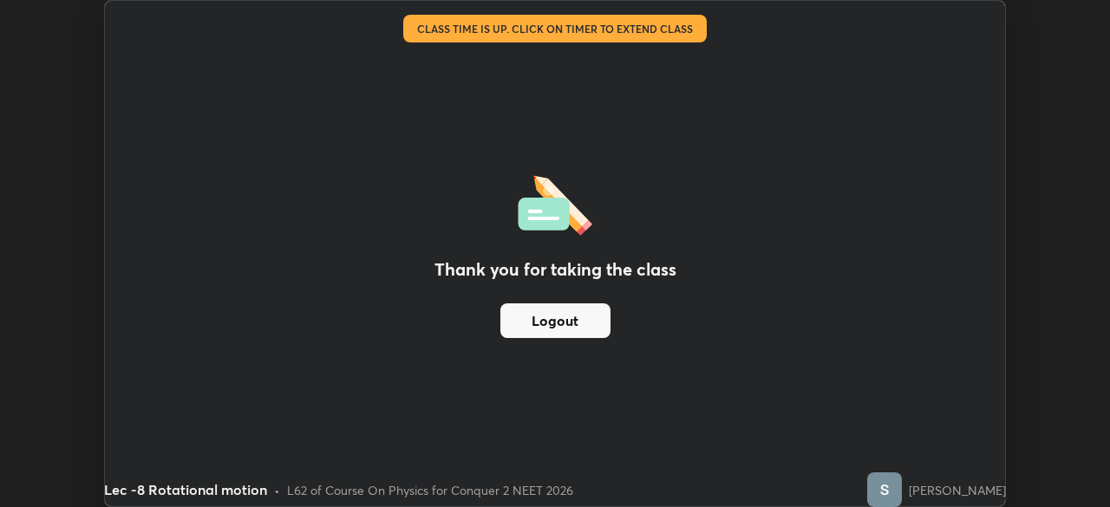
scroll to position [86241, 85638]
